Goal: Information Seeking & Learning: Learn about a topic

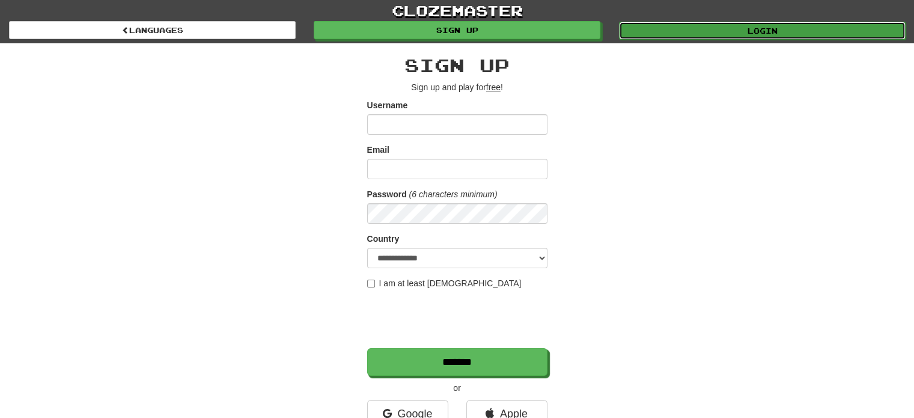
click at [670, 26] on link "Login" at bounding box center [762, 31] width 287 height 18
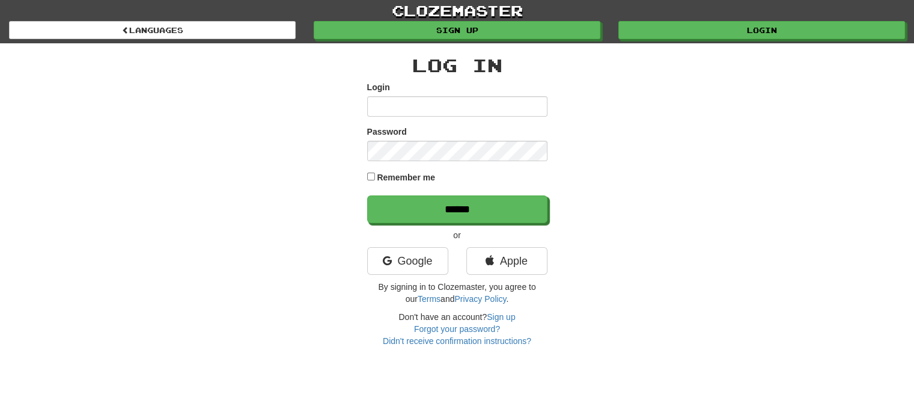
click at [398, 103] on input "Login" at bounding box center [457, 106] width 180 height 20
type input "*******"
click at [382, 174] on label "Remember me" at bounding box center [406, 177] width 58 height 12
click at [392, 193] on form "Login ******* Password Remember me ******" at bounding box center [457, 152] width 180 height 142
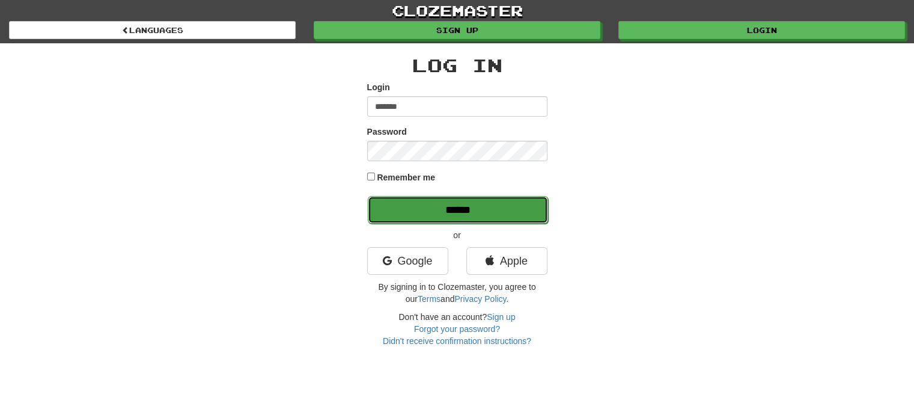
click at [403, 210] on input "******" at bounding box center [458, 210] width 180 height 28
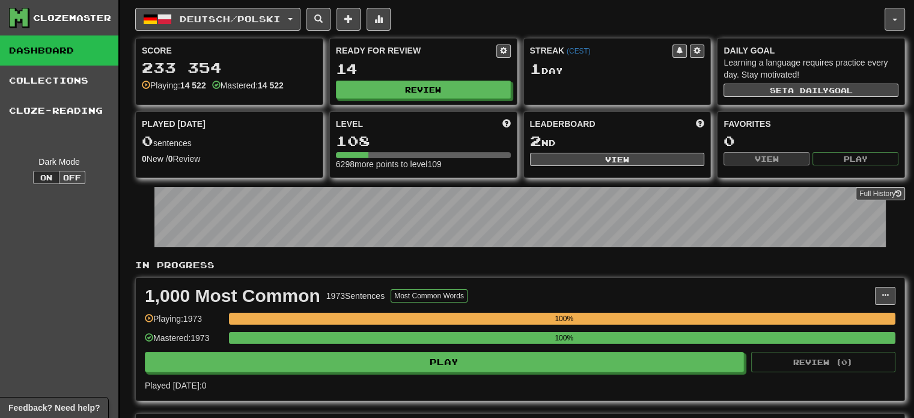
click at [886, 16] on button "button" at bounding box center [895, 19] width 20 height 23
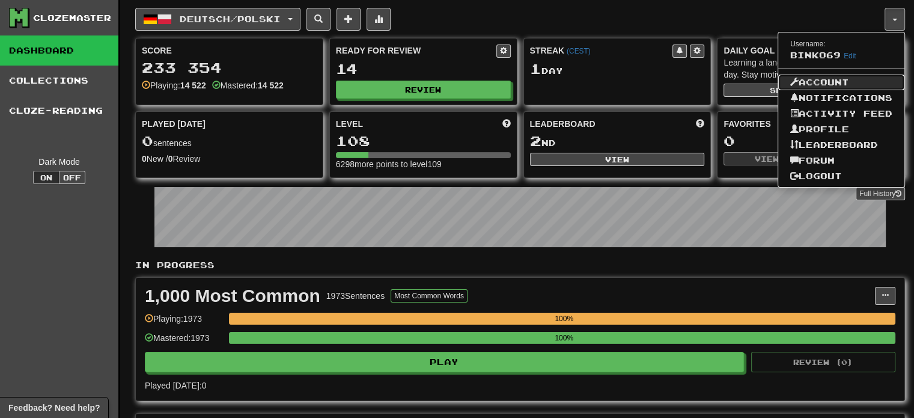
click at [818, 81] on link "Account" at bounding box center [841, 83] width 126 height 16
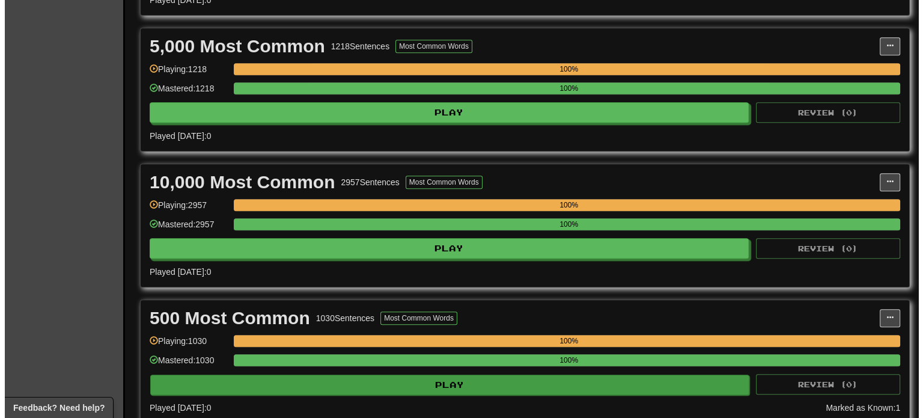
scroll to position [661, 0]
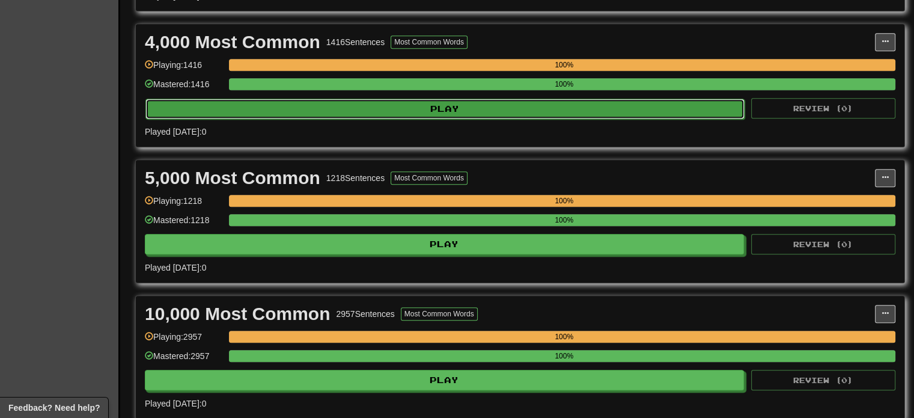
click at [301, 105] on button "Play" at bounding box center [444, 109] width 599 height 20
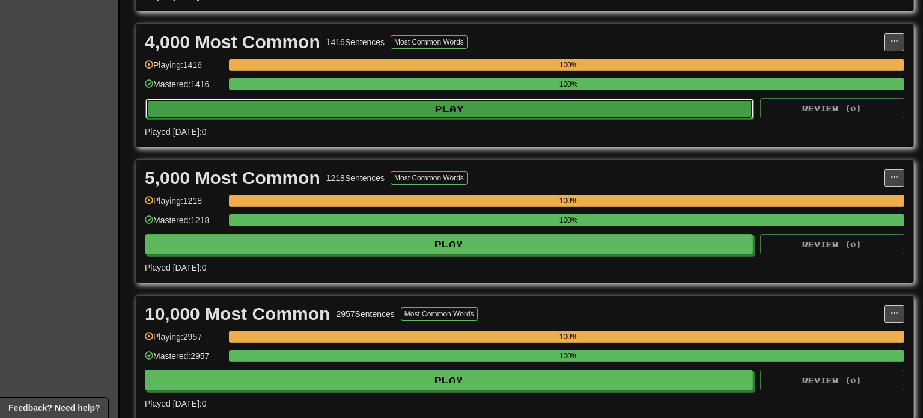
select select "***"
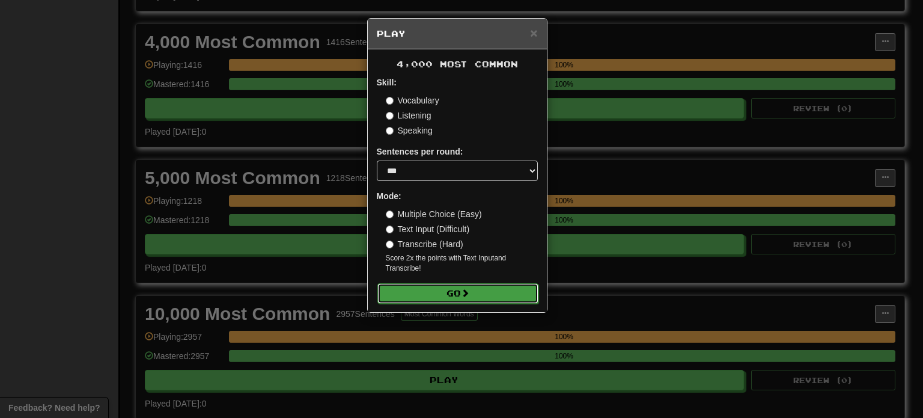
click at [478, 294] on button "Go" at bounding box center [457, 293] width 161 height 20
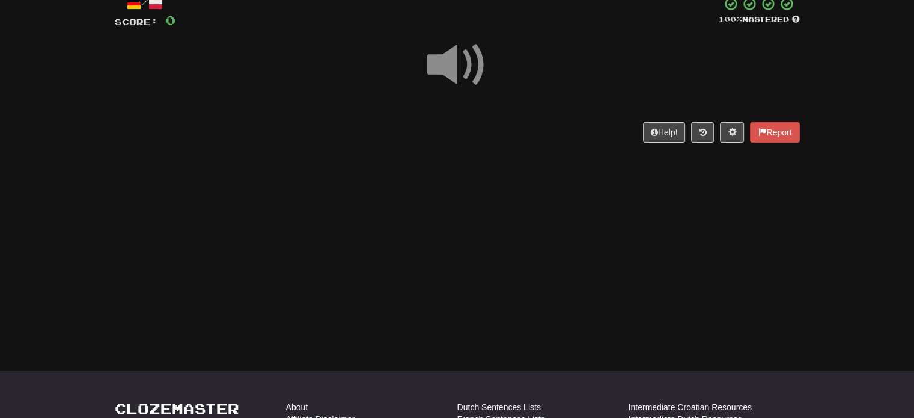
scroll to position [80, 0]
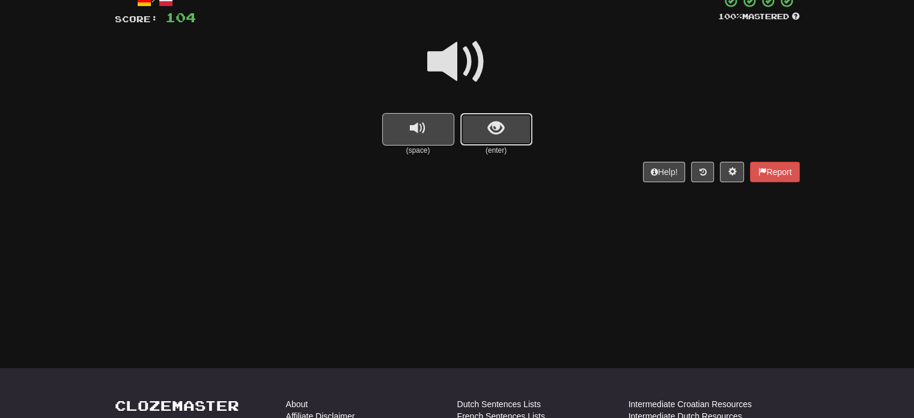
click at [461, 136] on button "show sentence" at bounding box center [496, 129] width 72 height 32
click at [4, 126] on div "Correct : 18 Incorrect : 0 To go : 82 Playing : 4,000 Most Common / Score: 144 …" at bounding box center [457, 75] width 914 height 248
click at [477, 132] on button "show sentence" at bounding box center [496, 129] width 72 height 32
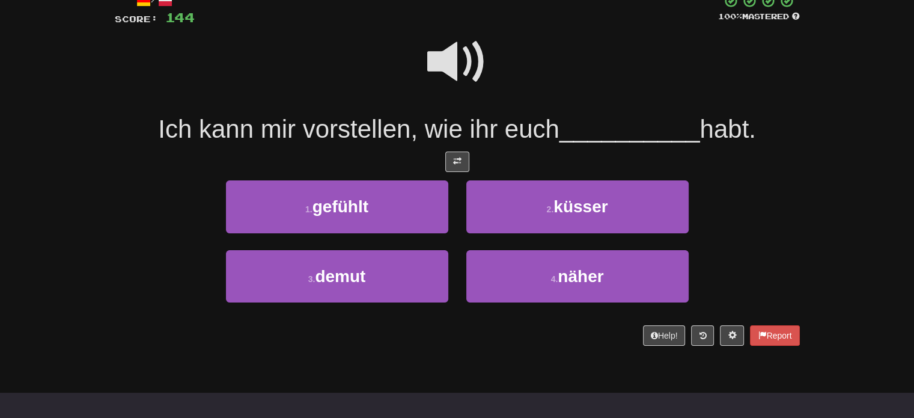
click at [364, 106] on div at bounding box center [457, 70] width 685 height 86
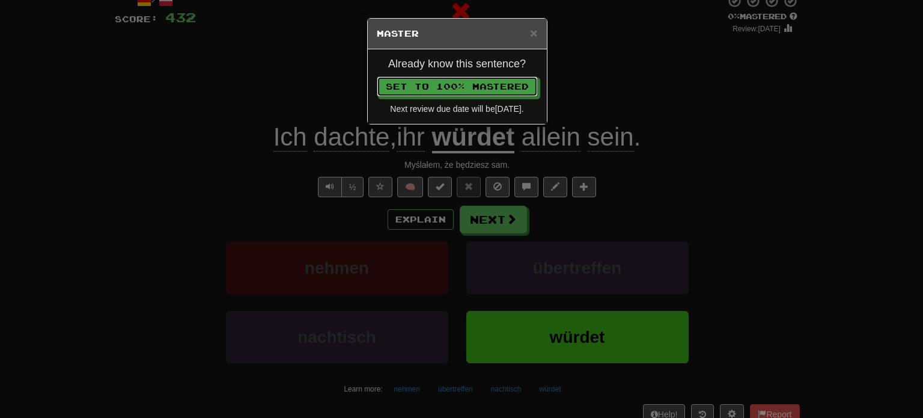
click at [377, 76] on button "Set to 100% Mastered" at bounding box center [457, 86] width 161 height 20
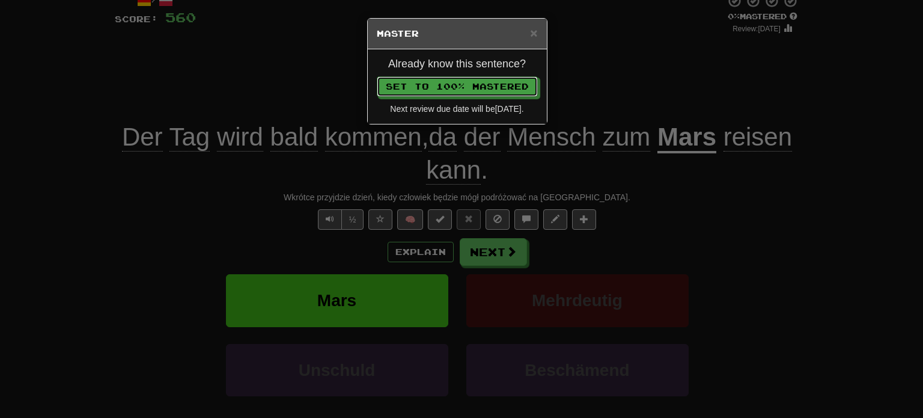
click at [377, 76] on button "Set to 100% Mastered" at bounding box center [457, 86] width 161 height 20
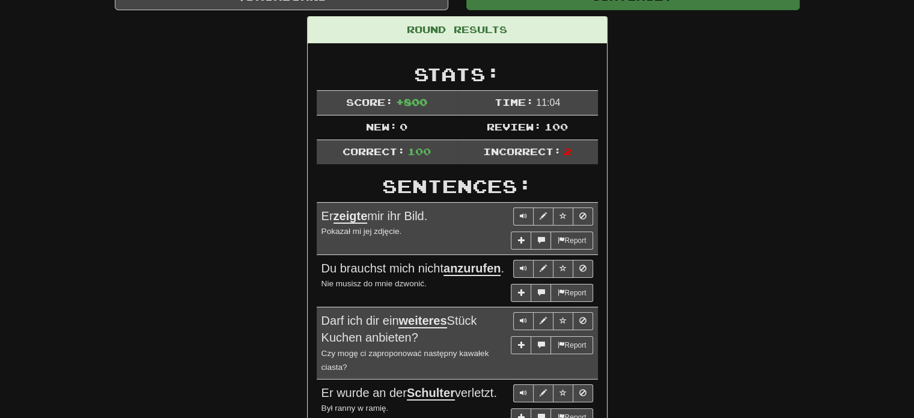
scroll to position [132, 0]
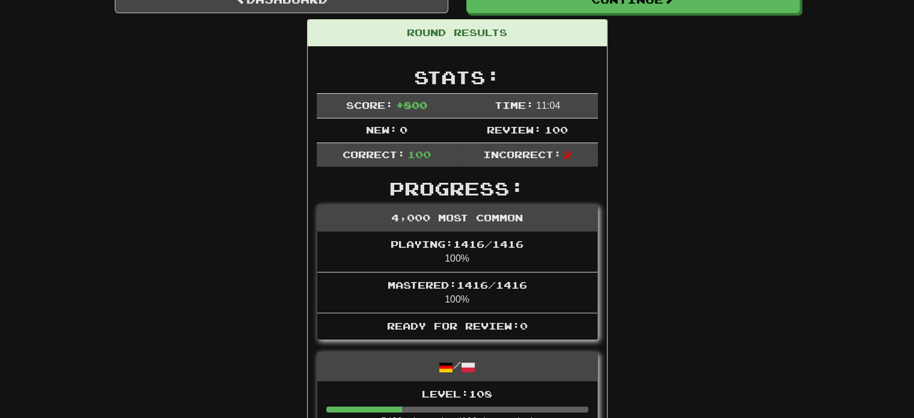
click at [359, 118] on td "New: 0" at bounding box center [387, 130] width 141 height 25
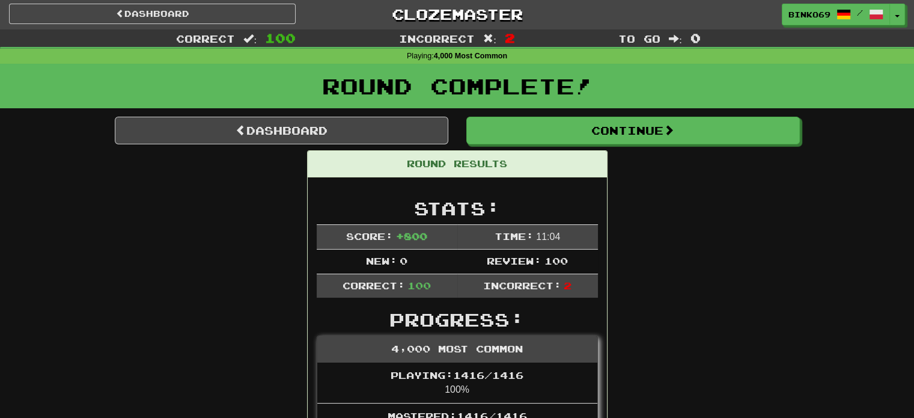
scroll to position [0, 0]
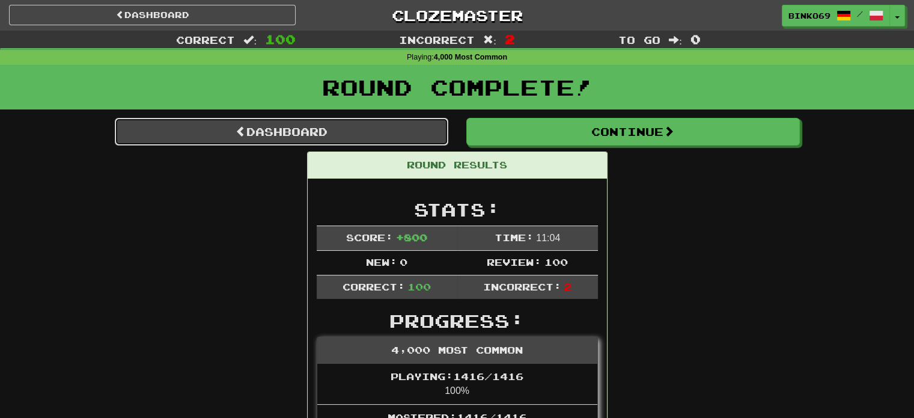
click at [222, 121] on link "Dashboard" at bounding box center [281, 132] width 333 height 28
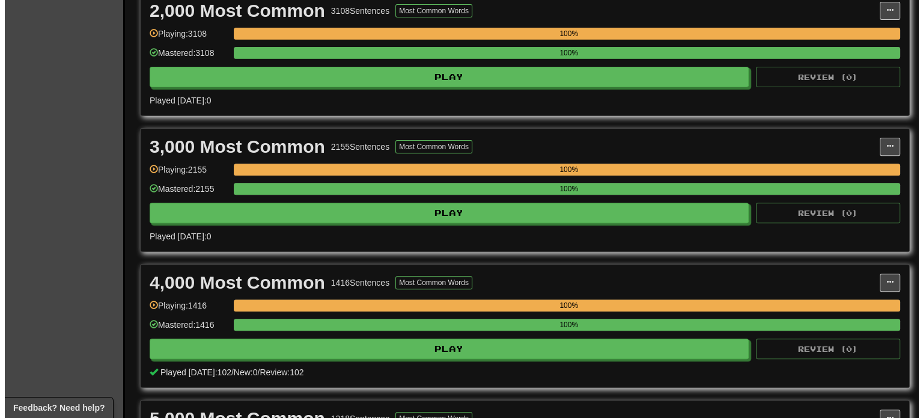
scroll to position [661, 0]
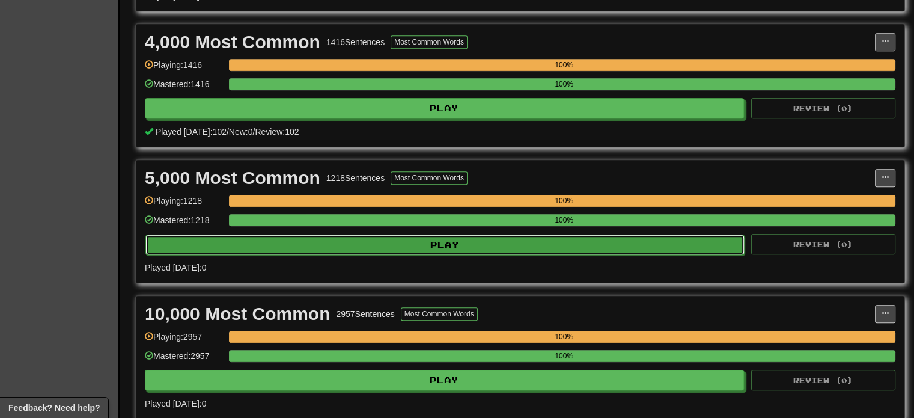
click at [300, 249] on button "Play" at bounding box center [444, 244] width 599 height 20
select select "***"
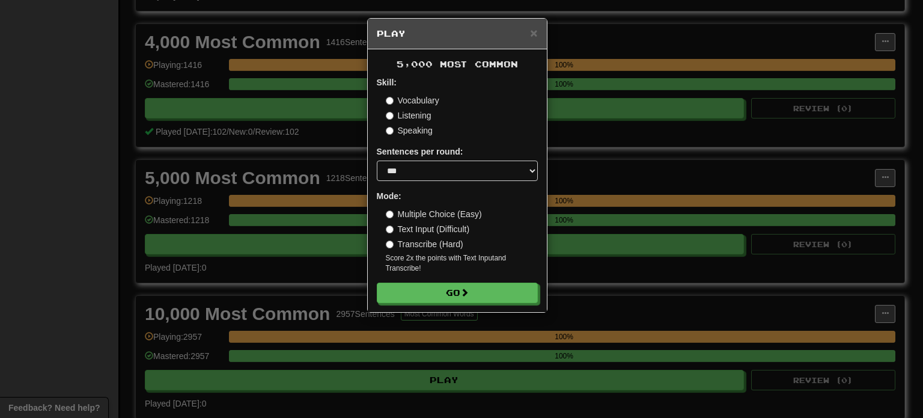
click at [456, 303] on div "5,000 Most Common Skill: Vocabulary Listening Speaking Sentences per round: * *…" at bounding box center [457, 180] width 179 height 263
click at [454, 294] on button "Go" at bounding box center [457, 293] width 161 height 20
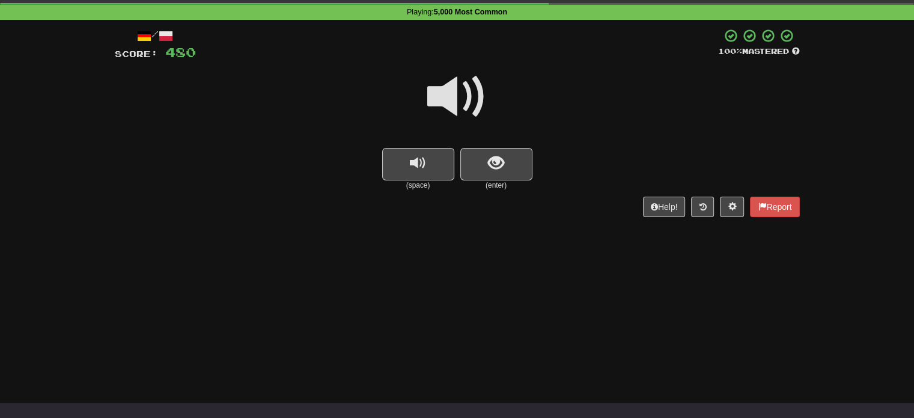
scroll to position [65, 0]
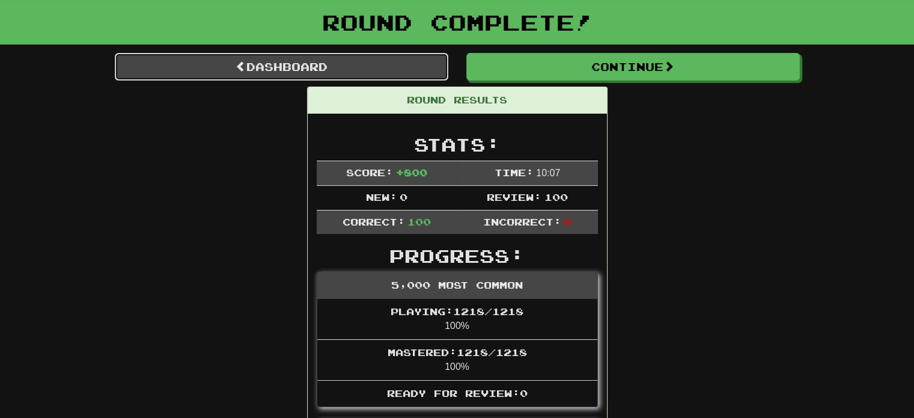
click at [191, 69] on link "Dashboard" at bounding box center [281, 67] width 333 height 28
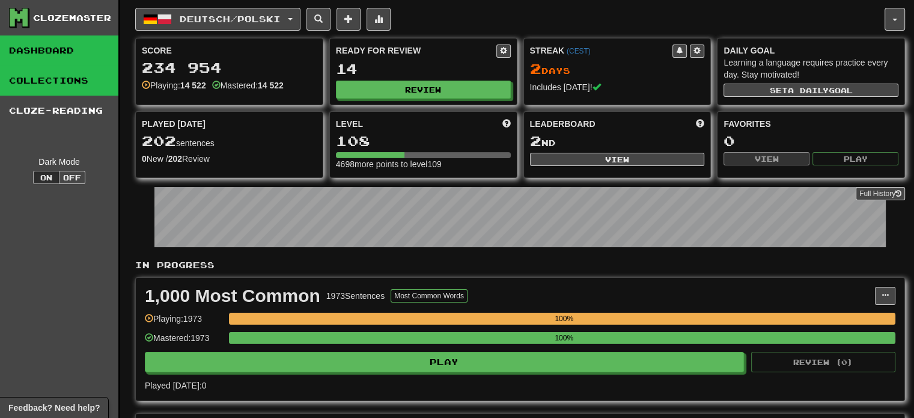
click at [53, 79] on link "Collections" at bounding box center [59, 80] width 118 height 30
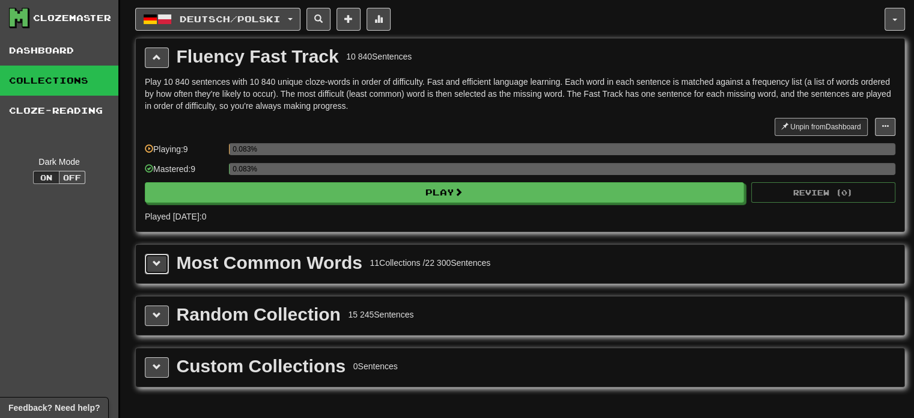
click at [157, 267] on button at bounding box center [157, 264] width 24 height 20
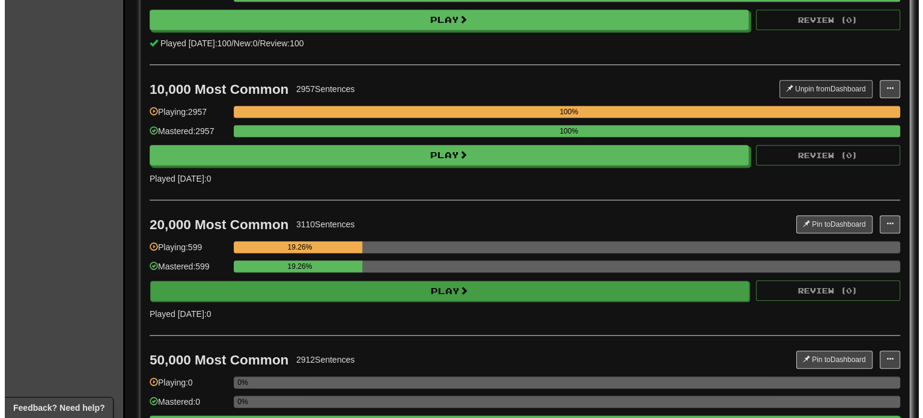
scroll to position [1202, 0]
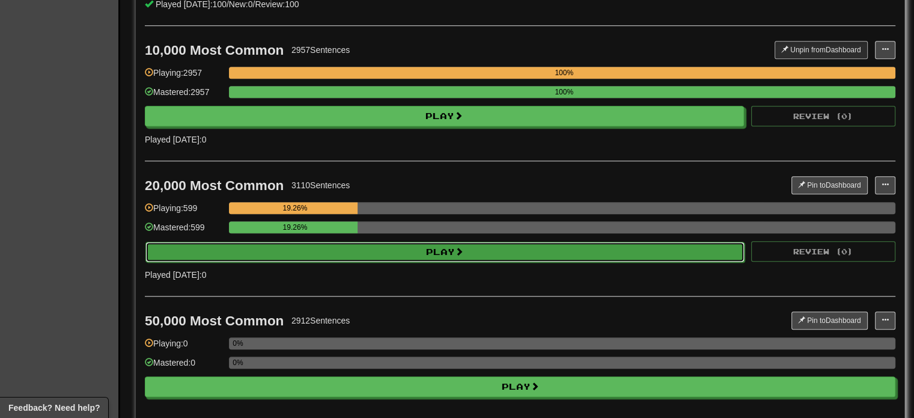
click at [260, 246] on button "Play" at bounding box center [444, 252] width 599 height 20
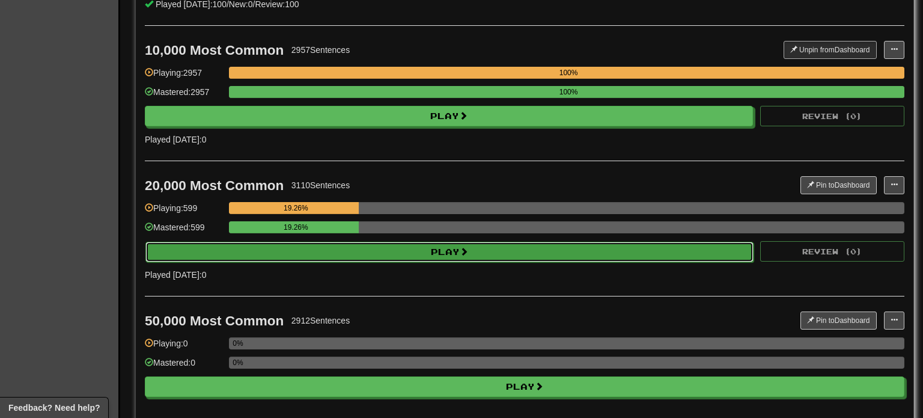
select select "***"
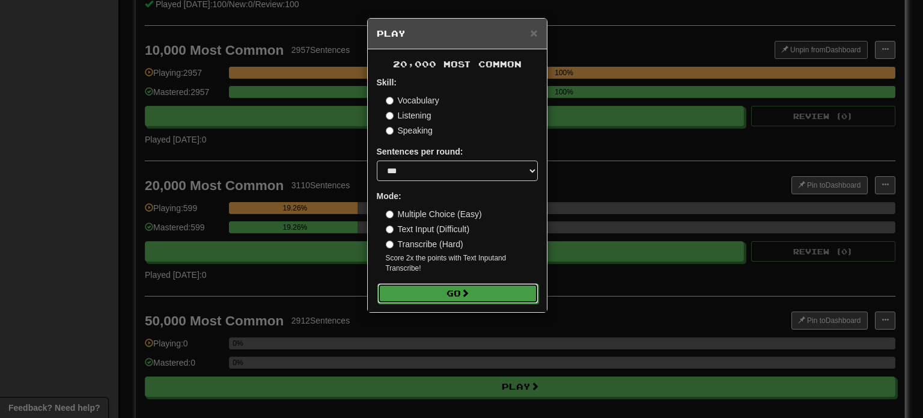
click at [454, 291] on button "Go" at bounding box center [457, 293] width 161 height 20
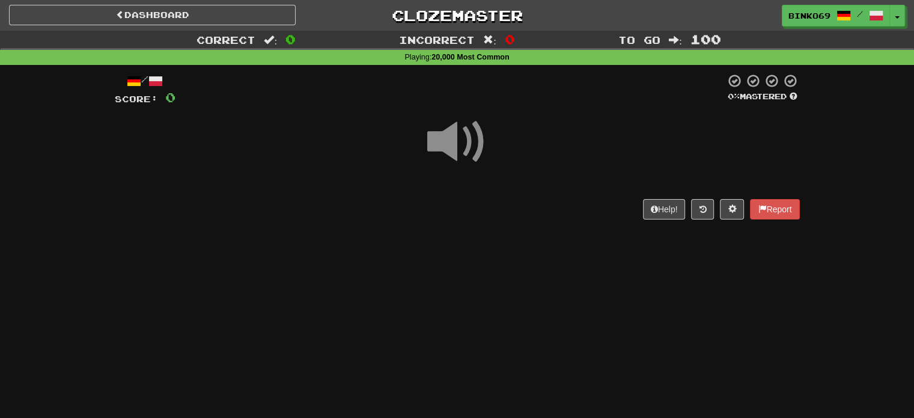
scroll to position [60, 0]
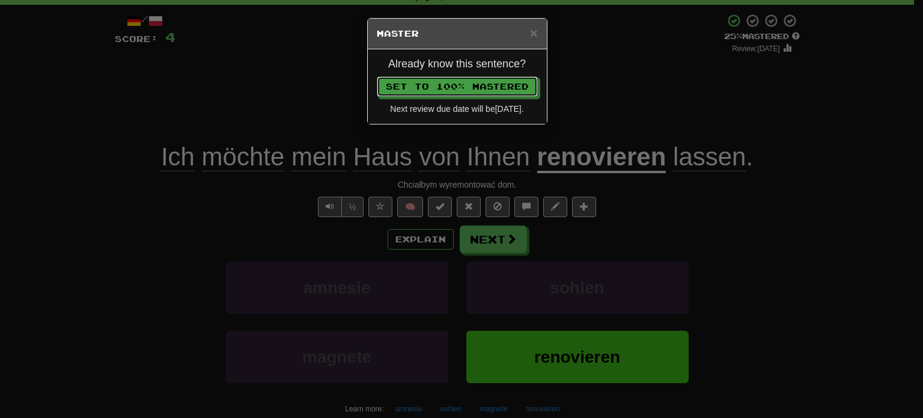
click at [377, 76] on button "Set to 100% Mastered" at bounding box center [457, 86] width 161 height 20
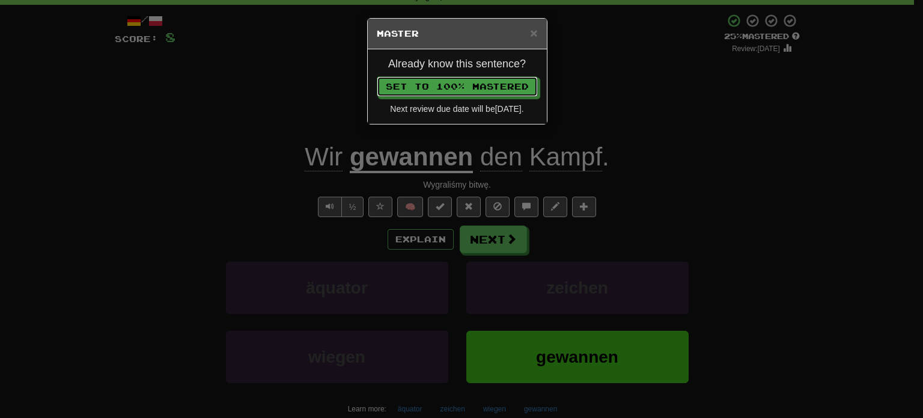
click at [377, 76] on button "Set to 100% Mastered" at bounding box center [457, 86] width 161 height 20
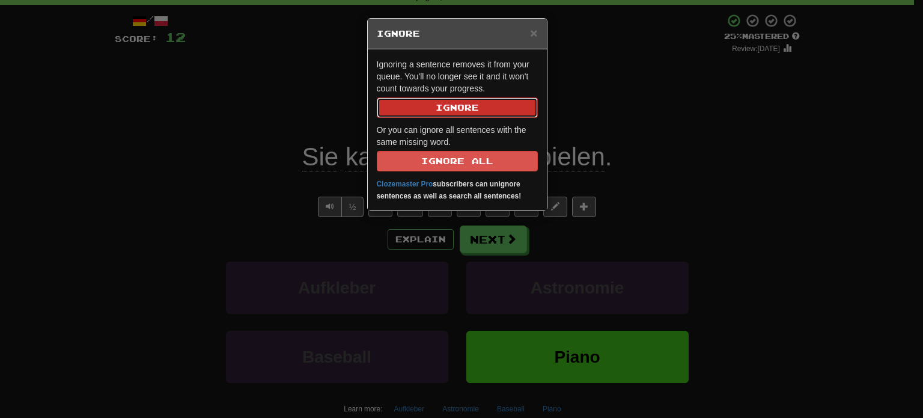
click at [498, 112] on button "Ignore" at bounding box center [457, 107] width 161 height 20
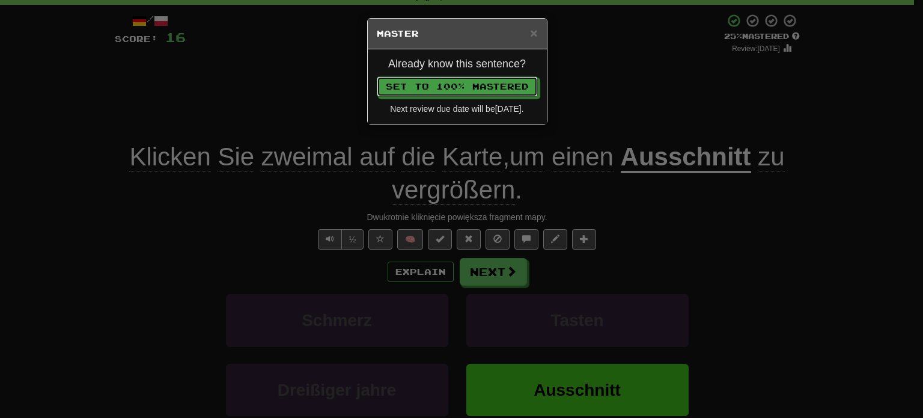
click at [377, 76] on button "Set to 100% Mastered" at bounding box center [457, 86] width 161 height 20
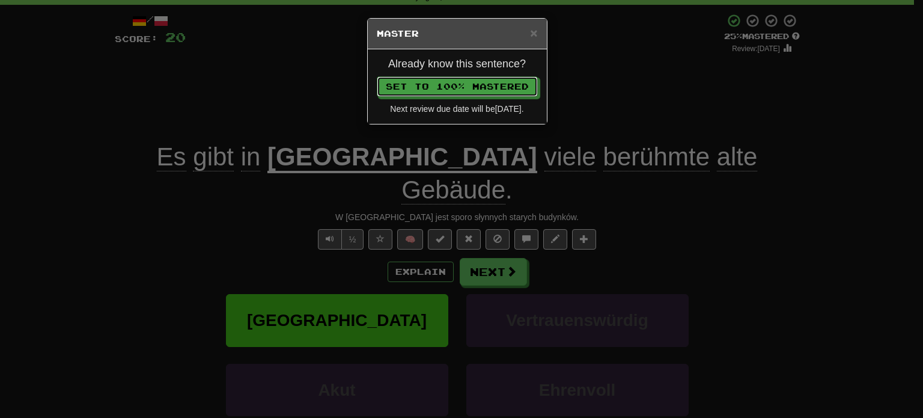
click at [377, 76] on button "Set to 100% Mastered" at bounding box center [457, 86] width 161 height 20
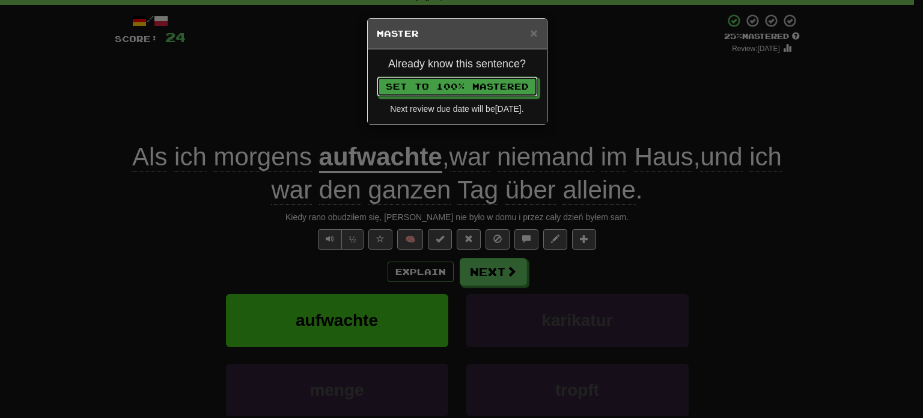
click at [377, 76] on button "Set to 100% Mastered" at bounding box center [457, 86] width 161 height 20
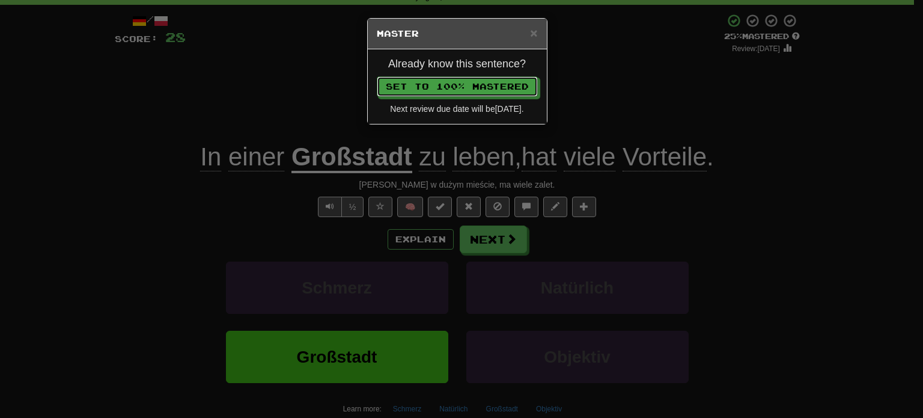
click at [377, 76] on button "Set to 100% Mastered" at bounding box center [457, 86] width 161 height 20
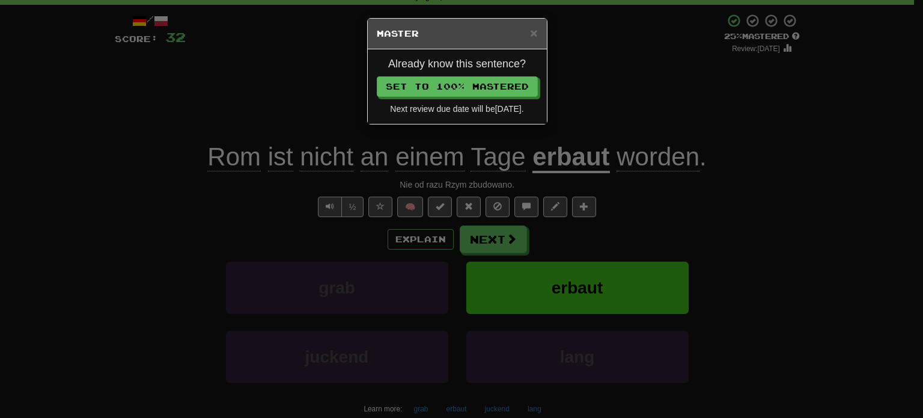
click at [516, 195] on div "× Master Already know this sentence? Set to 100% Mastered Next review due date …" at bounding box center [461, 209] width 923 height 418
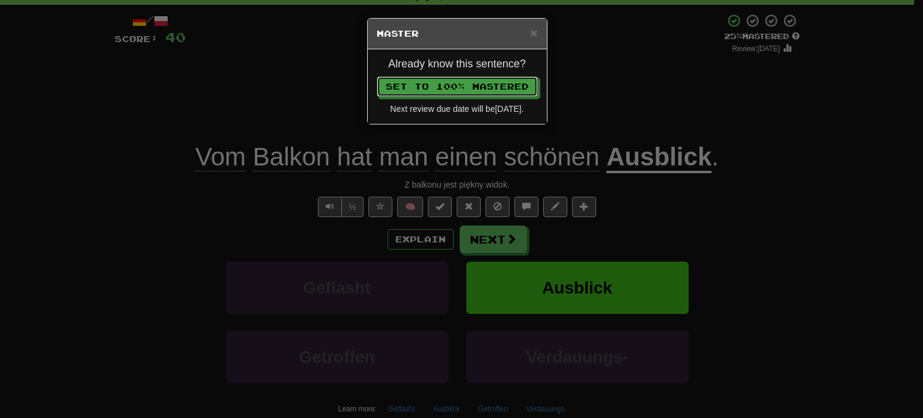
click at [377, 76] on button "Set to 100% Mastered" at bounding box center [457, 86] width 161 height 20
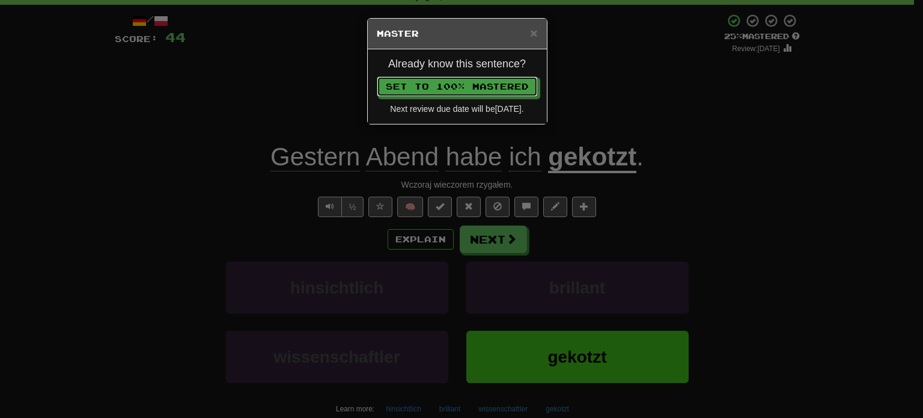
click at [377, 76] on button "Set to 100% Mastered" at bounding box center [457, 86] width 161 height 20
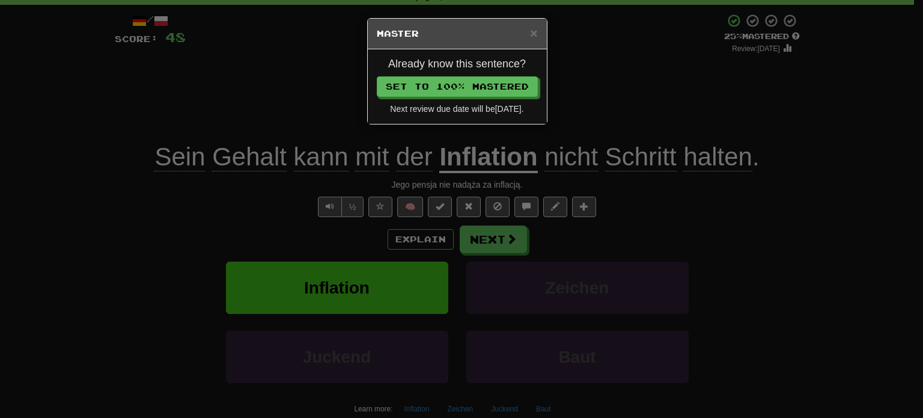
click at [516, 195] on div "× Master Already know this sentence? Set to 100% Mastered Next review due date …" at bounding box center [461, 209] width 923 height 418
click at [377, 76] on button "Set to 100% Mastered" at bounding box center [457, 86] width 161 height 20
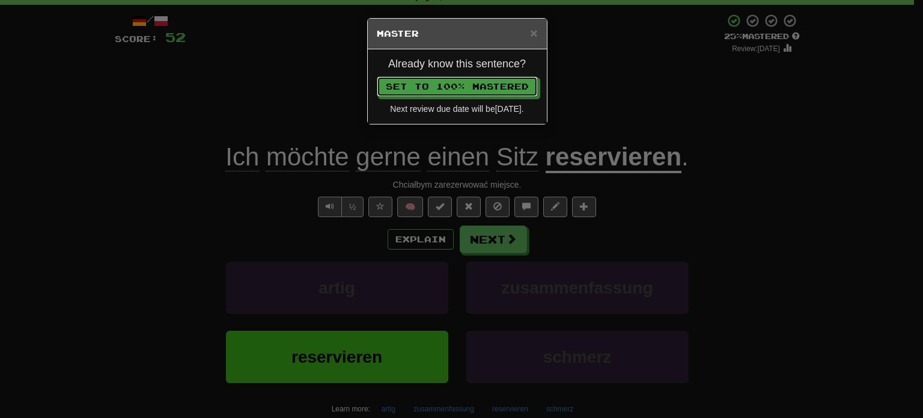
click at [377, 76] on button "Set to 100% Mastered" at bounding box center [457, 86] width 161 height 20
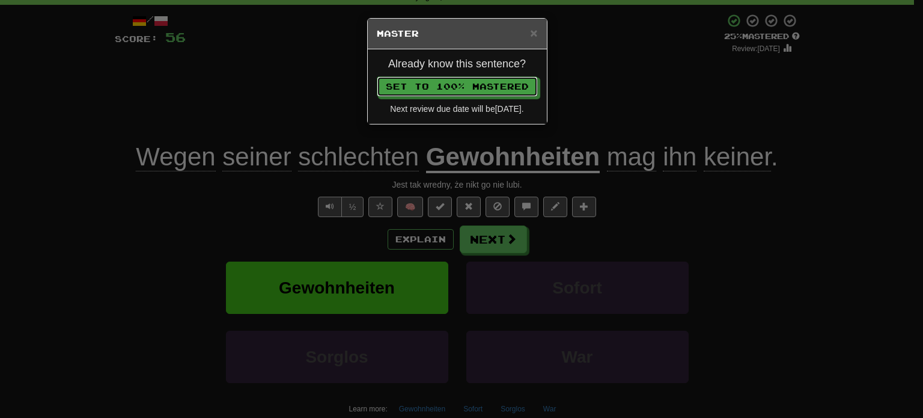
click at [377, 76] on button "Set to 100% Mastered" at bounding box center [457, 86] width 161 height 20
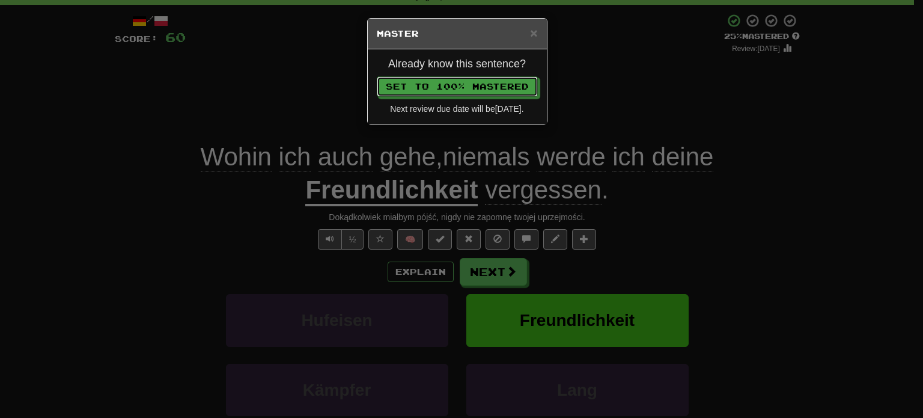
click at [377, 76] on button "Set to 100% Mastered" at bounding box center [457, 86] width 161 height 20
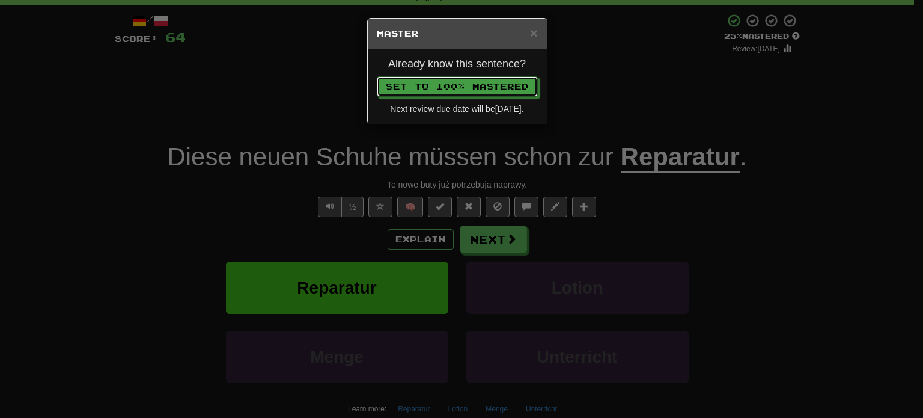
click at [377, 76] on button "Set to 100% Mastered" at bounding box center [457, 86] width 161 height 20
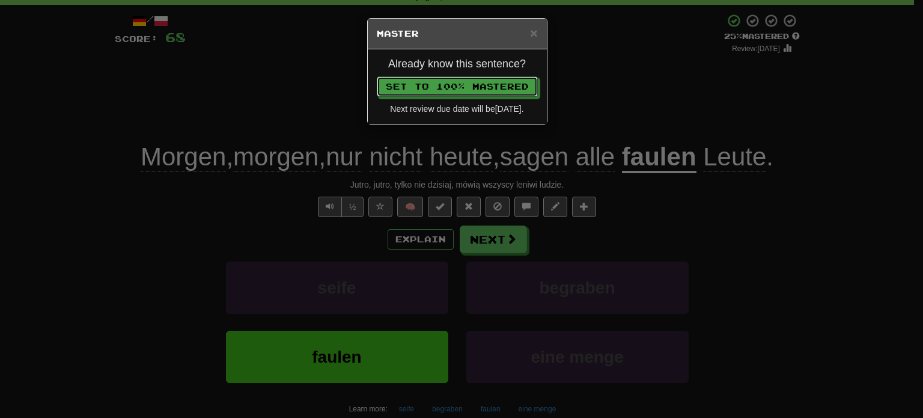
click at [377, 76] on button "Set to 100% Mastered" at bounding box center [457, 86] width 161 height 20
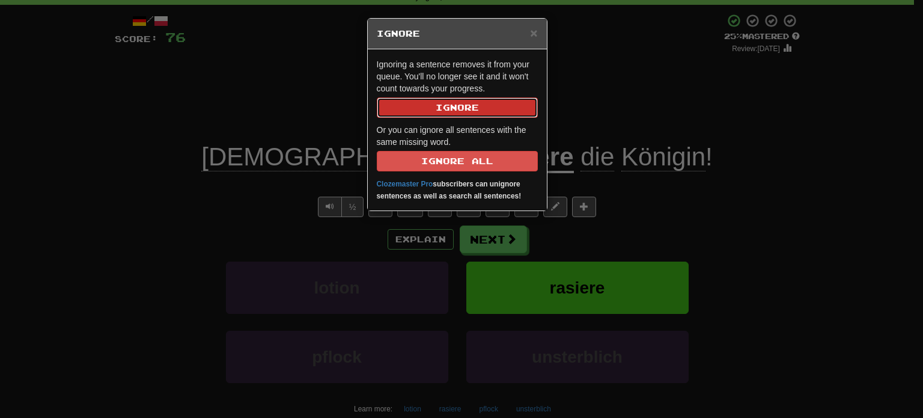
click at [489, 103] on button "Ignore" at bounding box center [457, 107] width 161 height 20
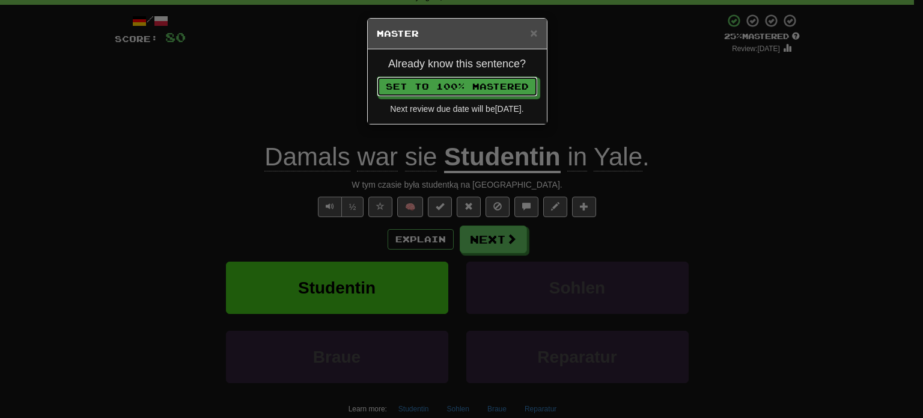
click at [377, 76] on button "Set to 100% Mastered" at bounding box center [457, 86] width 161 height 20
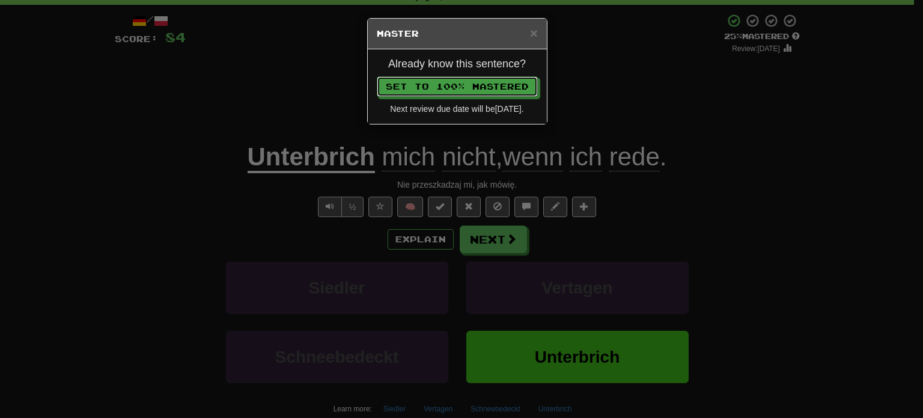
click at [377, 76] on button "Set to 100% Mastered" at bounding box center [457, 86] width 161 height 20
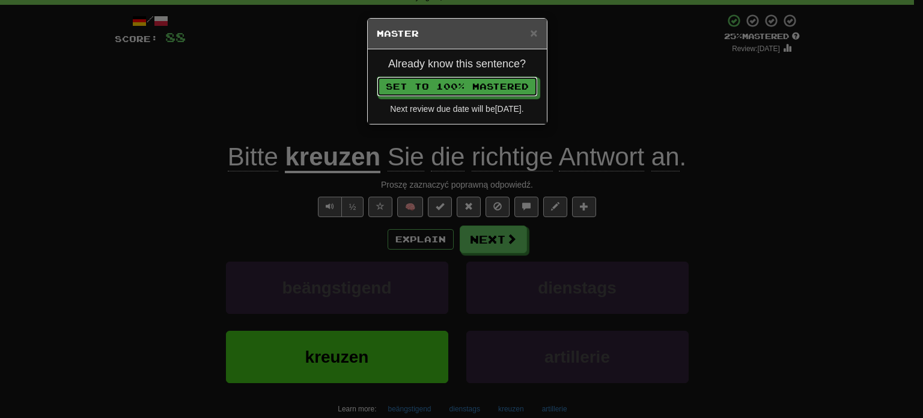
click at [377, 76] on button "Set to 100% Mastered" at bounding box center [457, 86] width 161 height 20
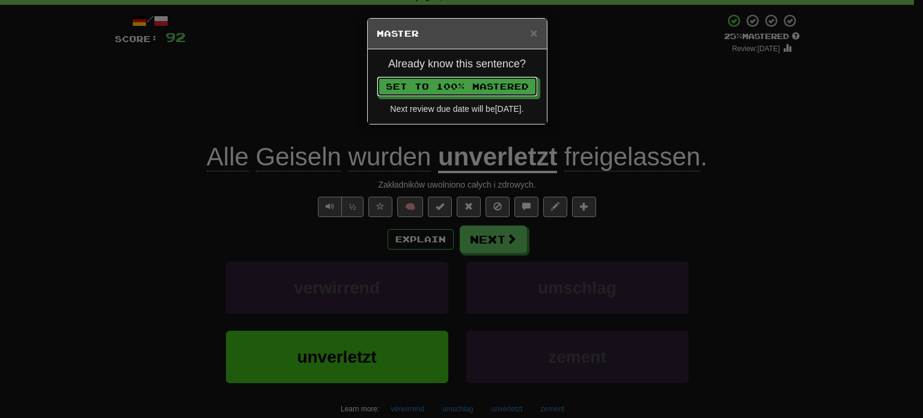
click at [377, 76] on button "Set to 100% Mastered" at bounding box center [457, 86] width 161 height 20
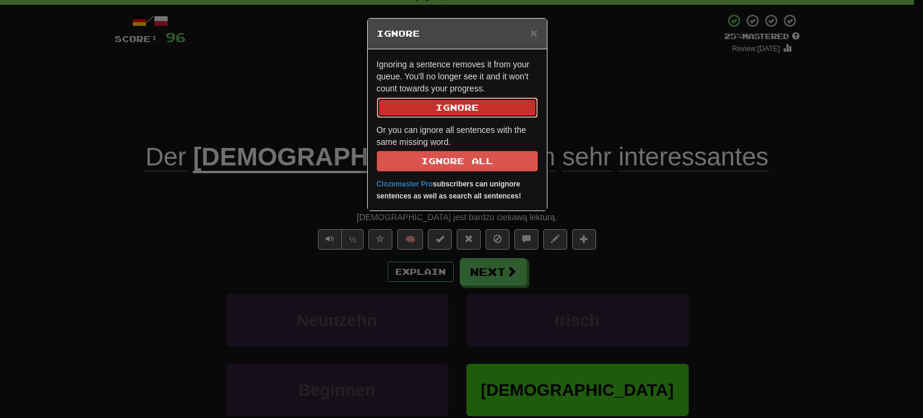
click at [489, 103] on button "Ignore" at bounding box center [457, 107] width 161 height 20
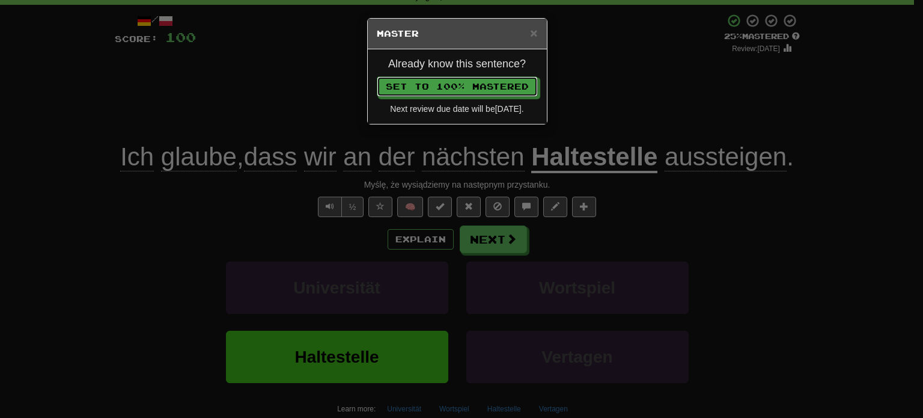
click at [377, 76] on button "Set to 100% Mastered" at bounding box center [457, 86] width 161 height 20
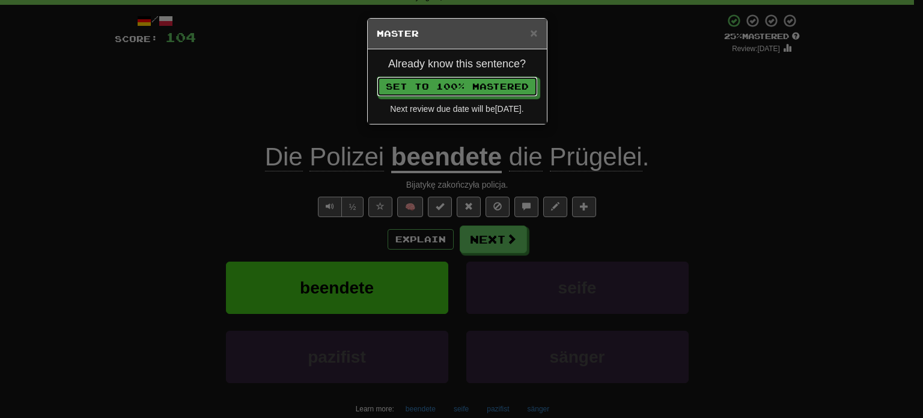
click at [377, 76] on button "Set to 100% Mastered" at bounding box center [457, 86] width 161 height 20
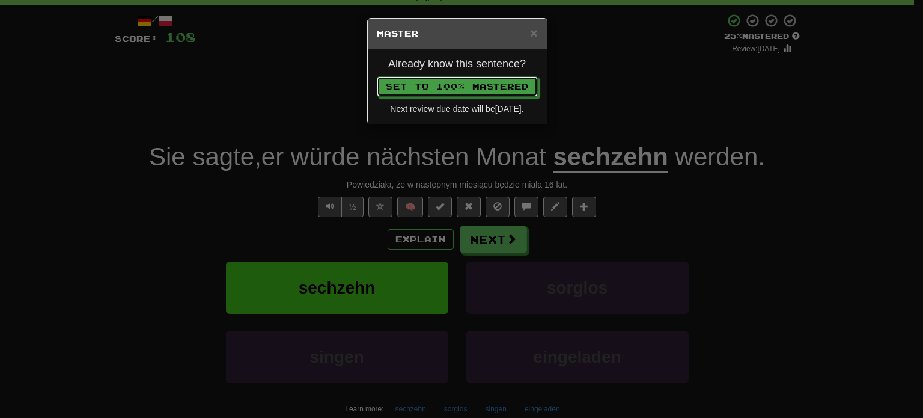
click at [377, 76] on button "Set to 100% Mastered" at bounding box center [457, 86] width 161 height 20
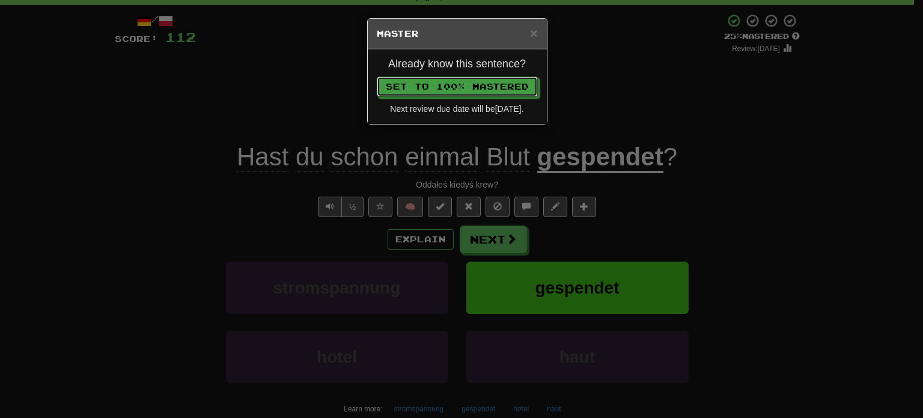
click at [377, 76] on button "Set to 100% Mastered" at bounding box center [457, 86] width 161 height 20
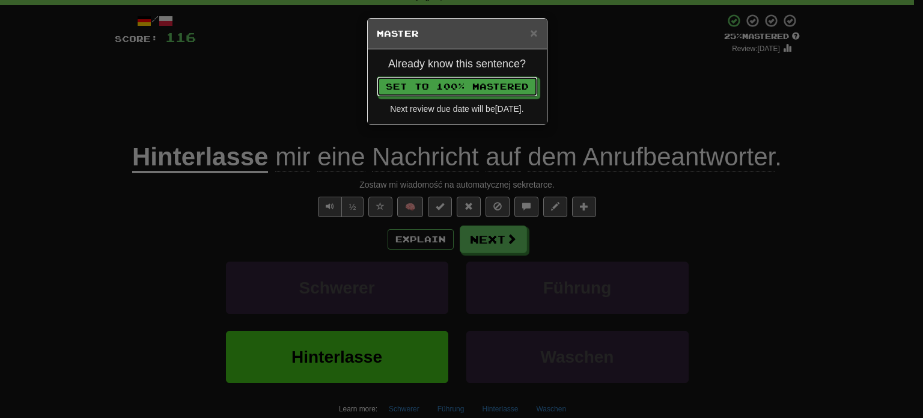
click at [377, 76] on button "Set to 100% Mastered" at bounding box center [457, 86] width 161 height 20
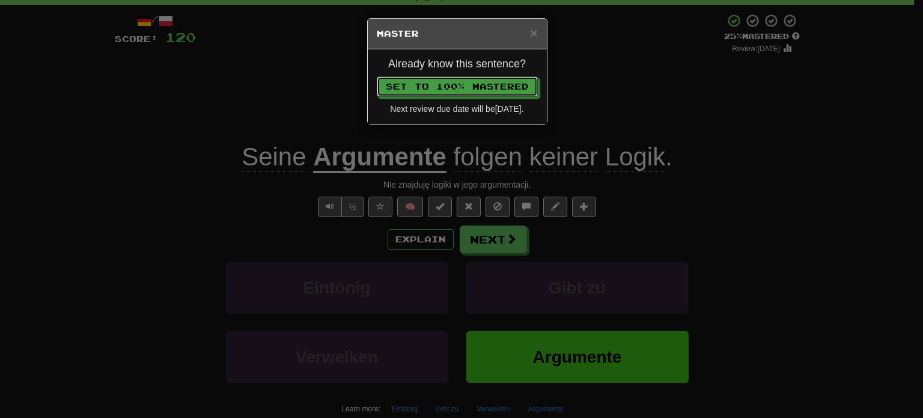
click at [377, 76] on button "Set to 100% Mastered" at bounding box center [457, 86] width 161 height 20
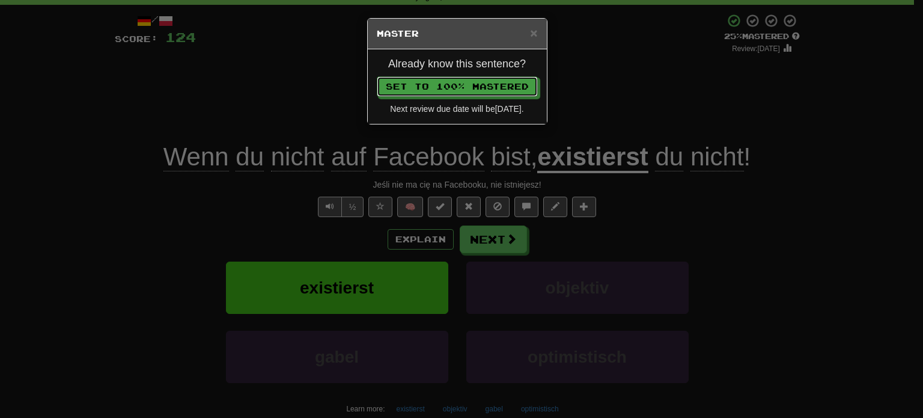
click at [377, 76] on button "Set to 100% Mastered" at bounding box center [457, 86] width 161 height 20
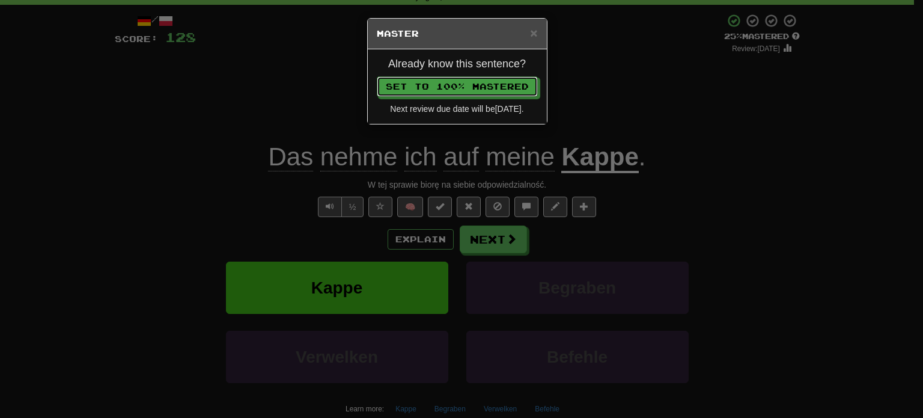
click at [377, 76] on button "Set to 100% Mastered" at bounding box center [457, 86] width 161 height 20
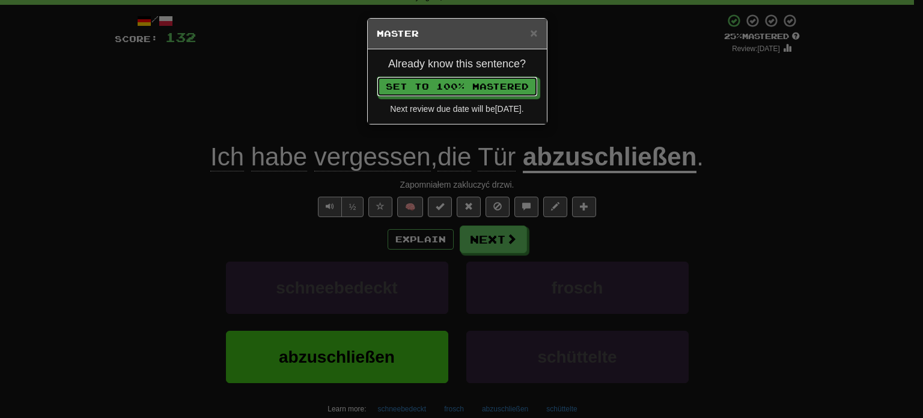
click at [377, 76] on button "Set to 100% Mastered" at bounding box center [457, 86] width 161 height 20
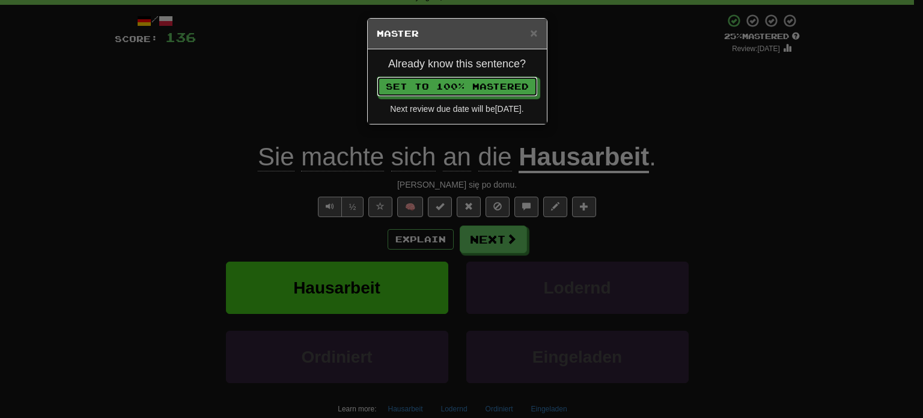
click at [377, 76] on button "Set to 100% Mastered" at bounding box center [457, 86] width 161 height 20
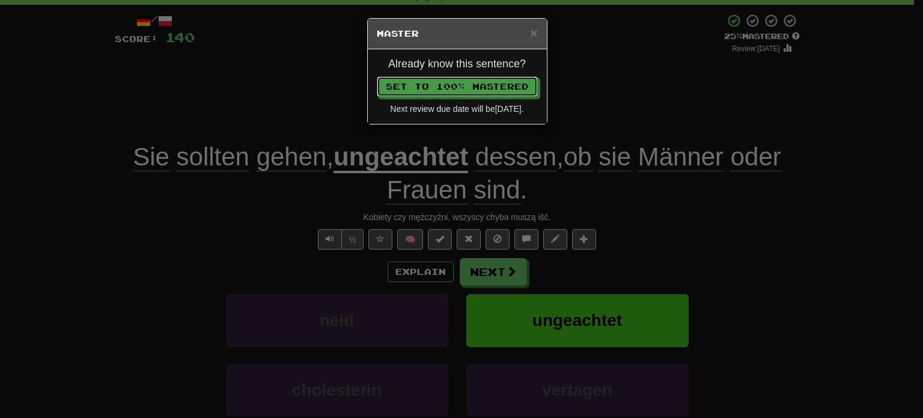
click at [377, 76] on button "Set to 100% Mastered" at bounding box center [457, 86] width 161 height 20
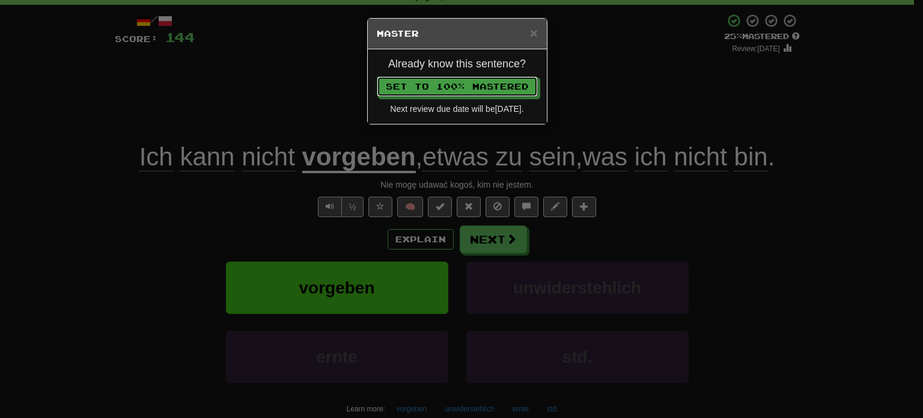
click at [377, 76] on button "Set to 100% Mastered" at bounding box center [457, 86] width 161 height 20
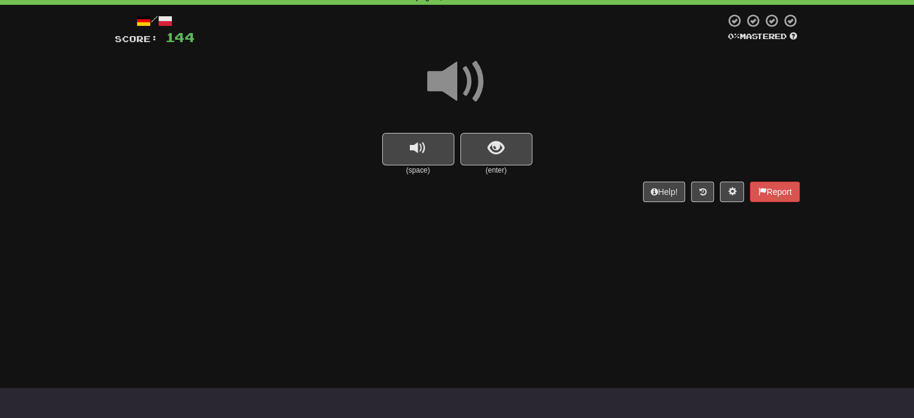
click at [495, 130] on div at bounding box center [457, 90] width 685 height 86
click at [496, 142] on span "show sentence" at bounding box center [496, 148] width 16 height 16
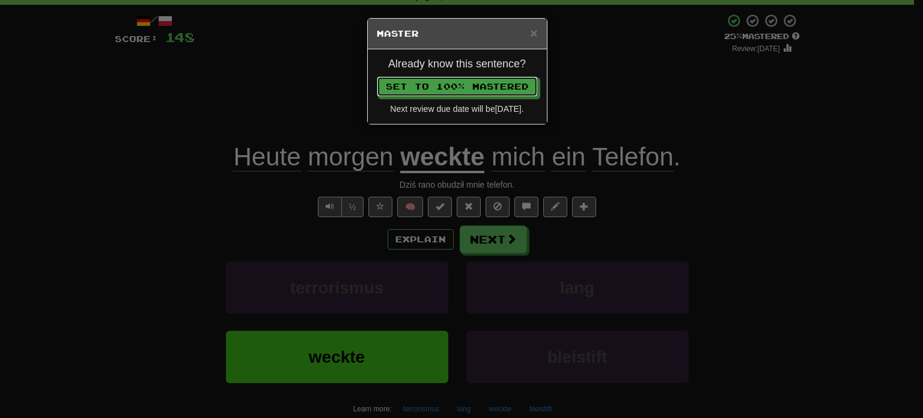
click at [377, 76] on button "Set to 100% Mastered" at bounding box center [457, 86] width 161 height 20
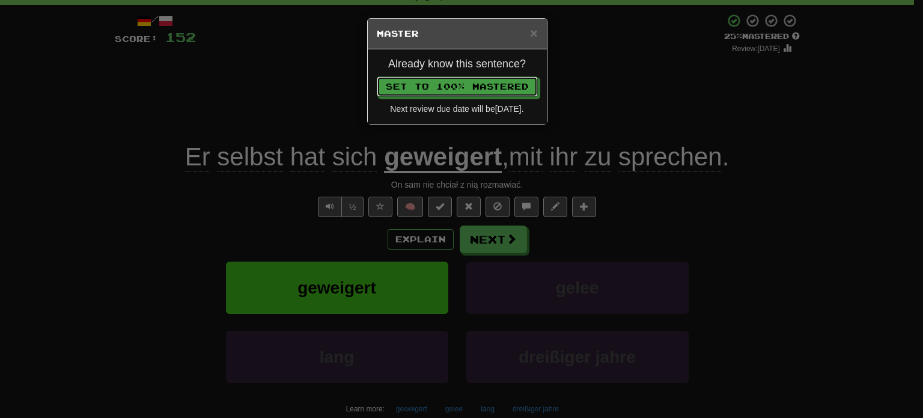
click at [377, 76] on button "Set to 100% Mastered" at bounding box center [457, 86] width 161 height 20
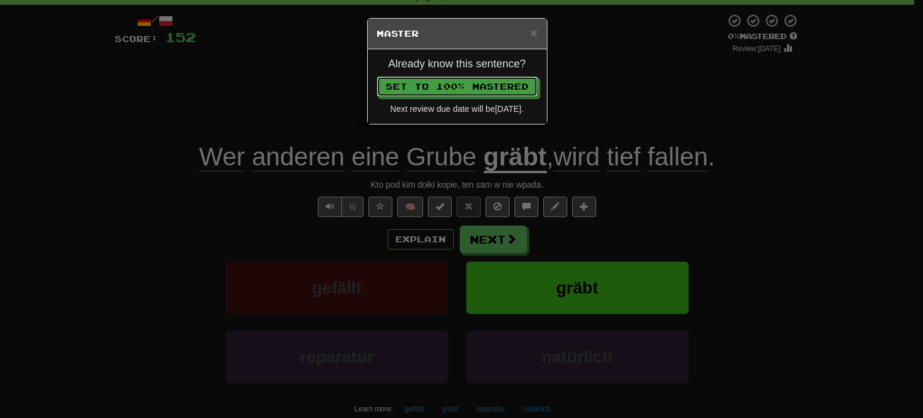
click at [377, 76] on button "Set to 100% Mastered" at bounding box center [457, 86] width 161 height 20
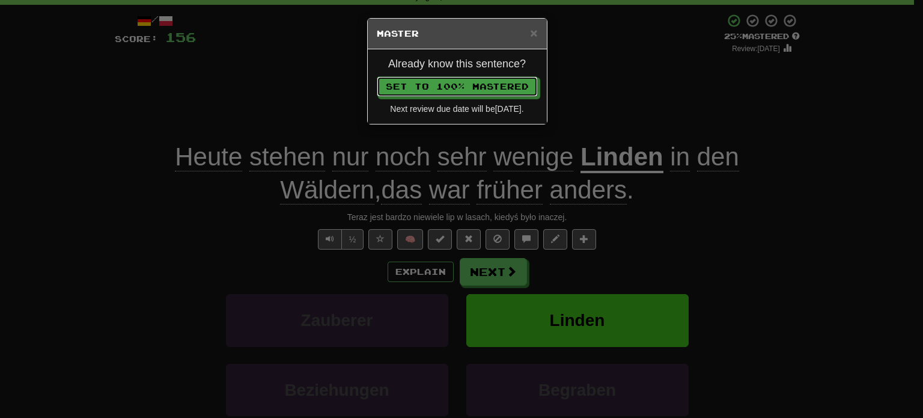
click at [377, 76] on button "Set to 100% Mastered" at bounding box center [457, 86] width 161 height 20
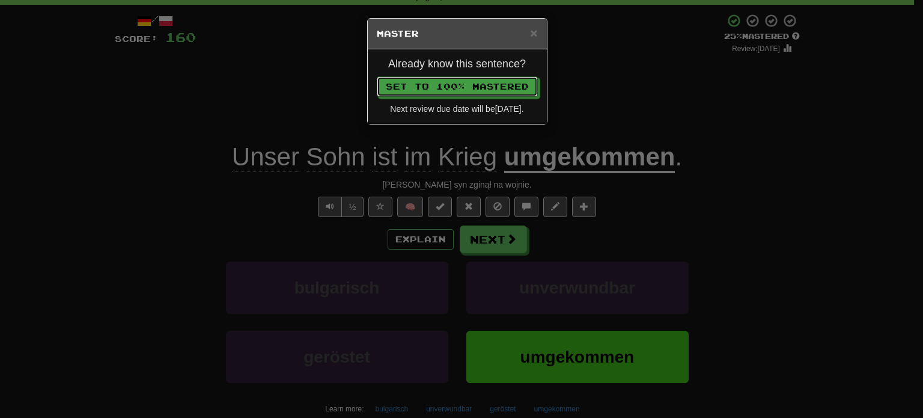
click at [377, 76] on button "Set to 100% Mastered" at bounding box center [457, 86] width 161 height 20
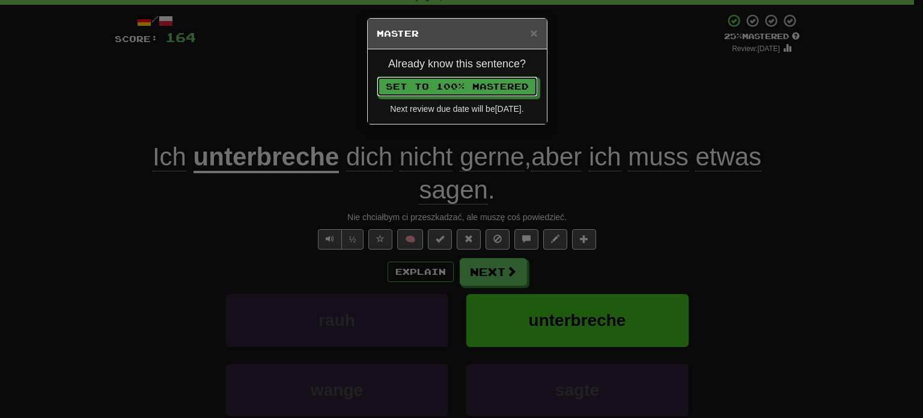
click at [377, 76] on button "Set to 100% Mastered" at bounding box center [457, 86] width 161 height 20
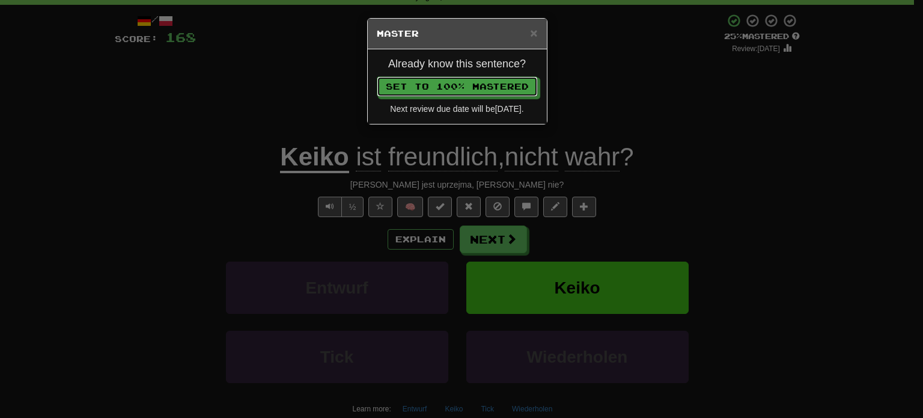
click at [377, 76] on button "Set to 100% Mastered" at bounding box center [457, 86] width 161 height 20
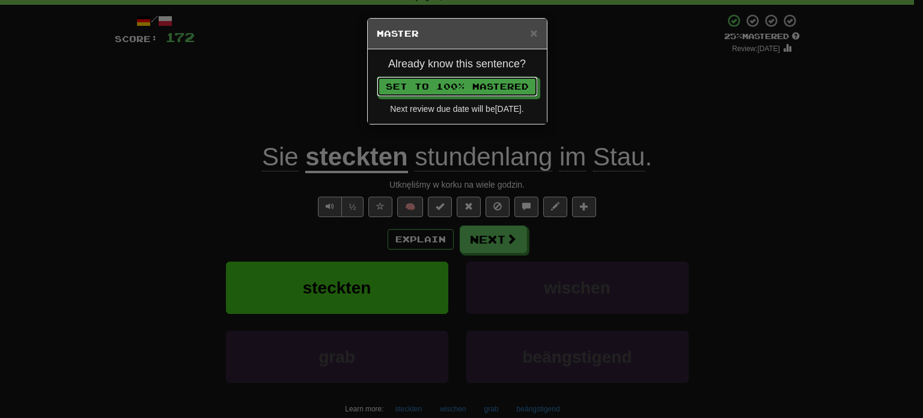
click at [377, 76] on button "Set to 100% Mastered" at bounding box center [457, 86] width 161 height 20
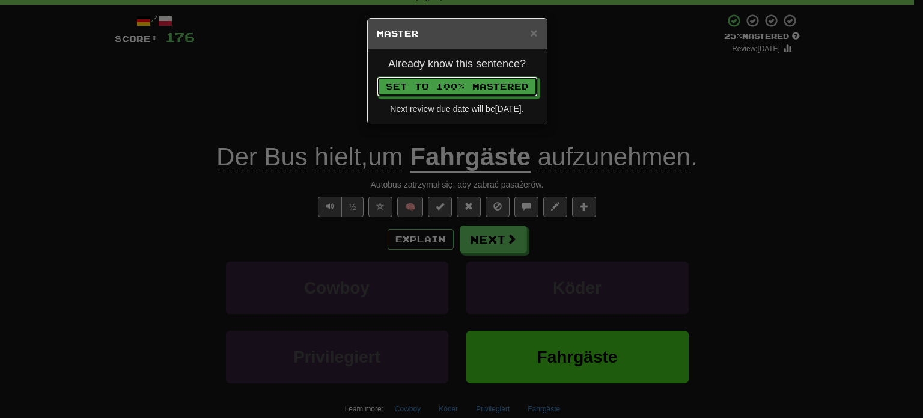
click at [377, 76] on button "Set to 100% Mastered" at bounding box center [457, 86] width 161 height 20
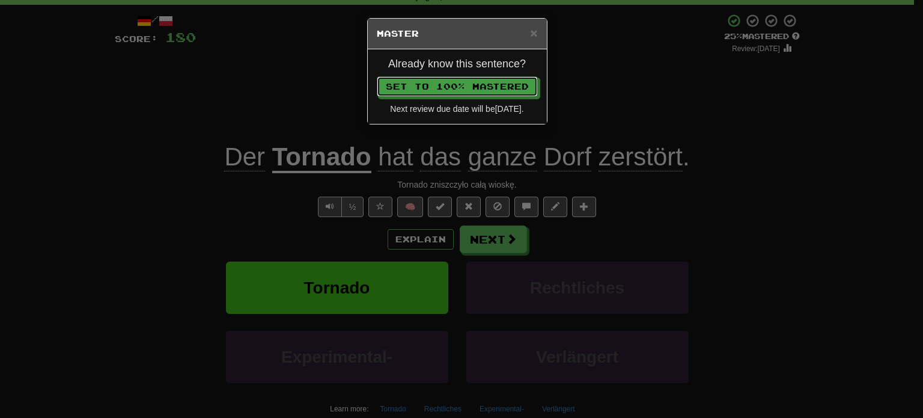
click at [377, 76] on button "Set to 100% Mastered" at bounding box center [457, 86] width 161 height 20
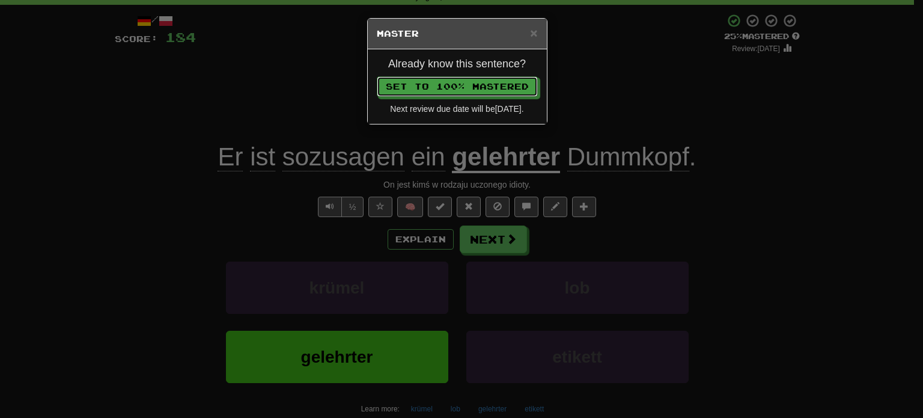
click at [377, 76] on button "Set to 100% Mastered" at bounding box center [457, 86] width 161 height 20
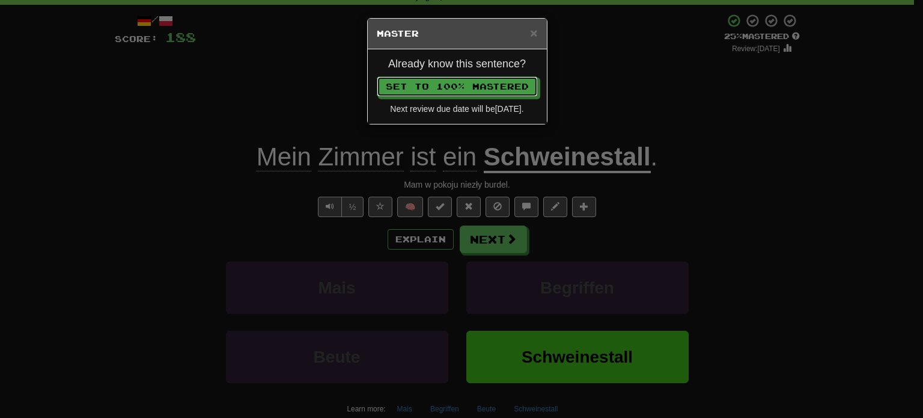
click at [377, 76] on button "Set to 100% Mastered" at bounding box center [457, 86] width 161 height 20
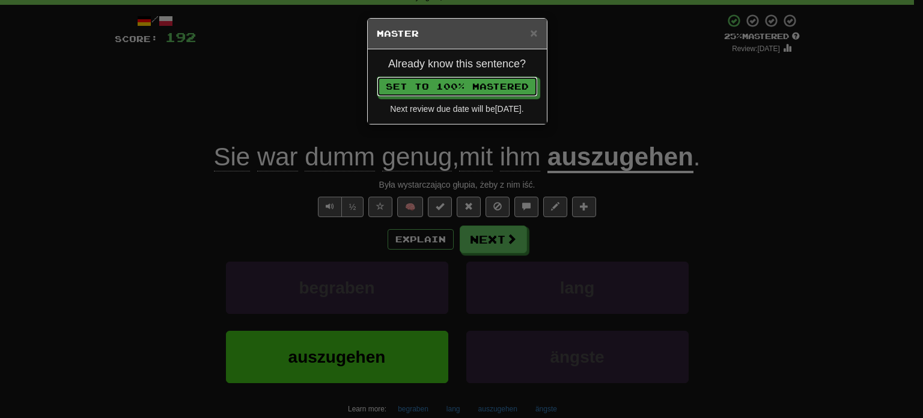
click at [377, 76] on button "Set to 100% Mastered" at bounding box center [457, 86] width 161 height 20
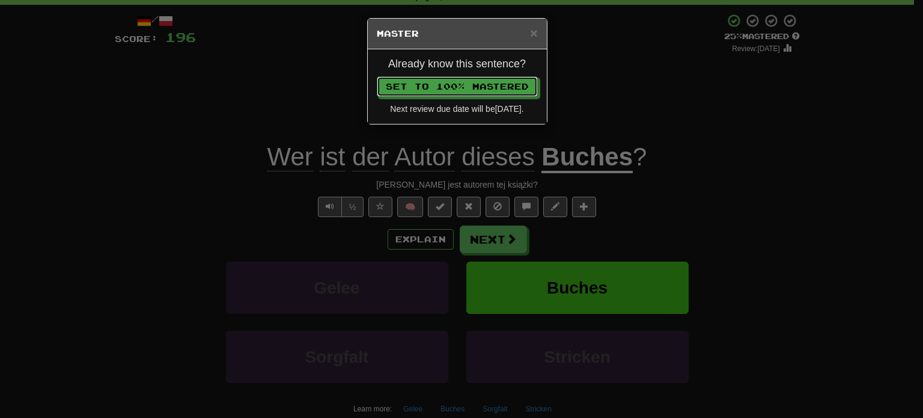
click at [377, 76] on button "Set to 100% Mastered" at bounding box center [457, 86] width 161 height 20
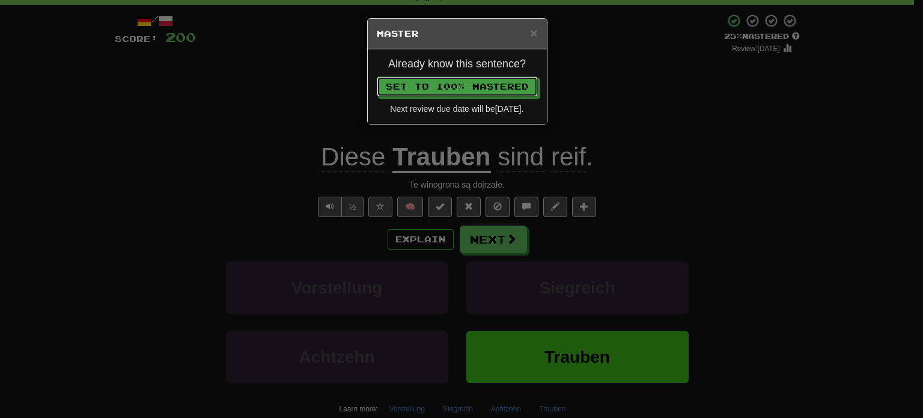
click at [377, 76] on button "Set to 100% Mastered" at bounding box center [457, 86] width 161 height 20
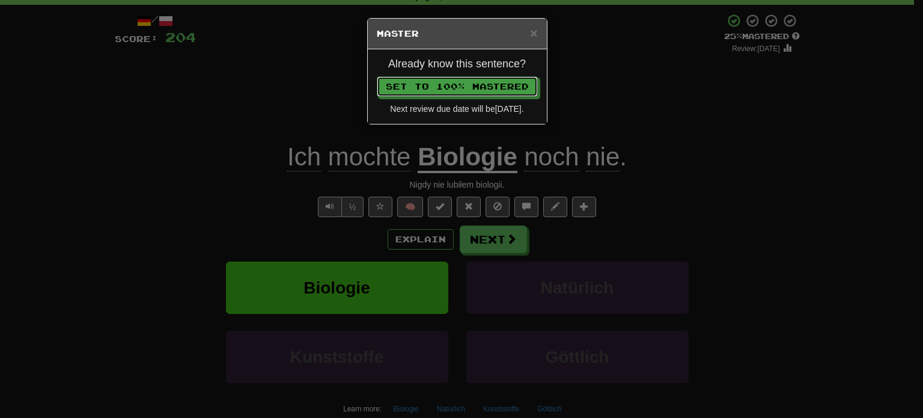
click at [377, 76] on button "Set to 100% Mastered" at bounding box center [457, 86] width 161 height 20
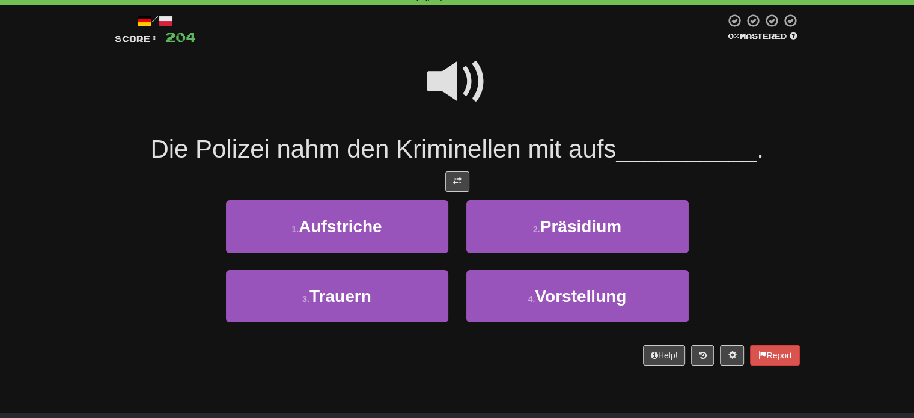
click at [0, 332] on div "Correct : 51 Incorrect : 1 To go : 49 Playing : 20,000 Most Common / Score: 204…" at bounding box center [457, 177] width 914 height 412
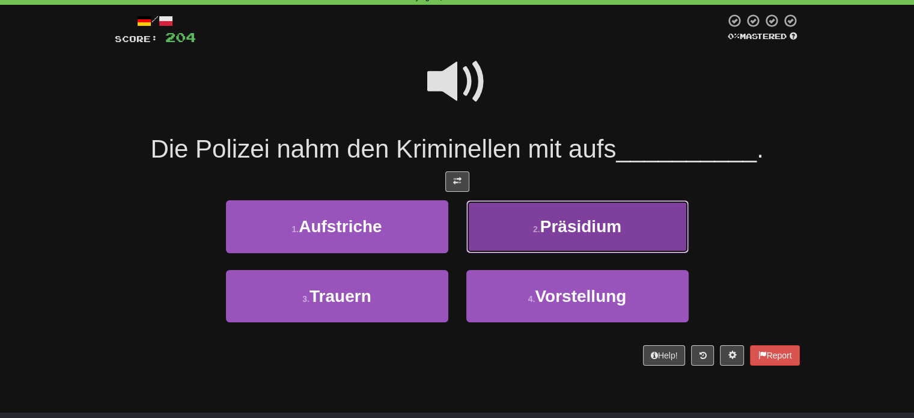
click at [523, 220] on button "2 . Präsidium" at bounding box center [577, 226] width 222 height 52
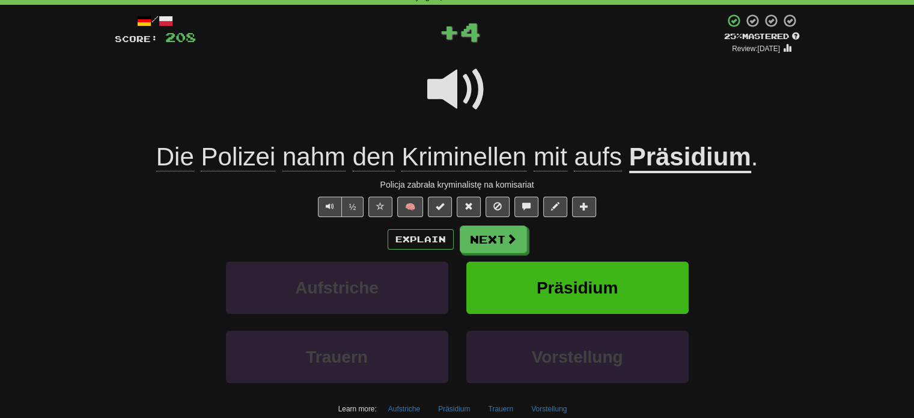
click at [0, 197] on div "Correct : 52 Incorrect : 1 To go : 48 Playing : 20,000 Most Common / Score: 208…" at bounding box center [457, 226] width 914 height 510
click at [13, 193] on div "Correct : 52 Incorrect : 1 To go : 48 Playing : 20,000 Most Common / Score: 208…" at bounding box center [457, 226] width 914 height 510
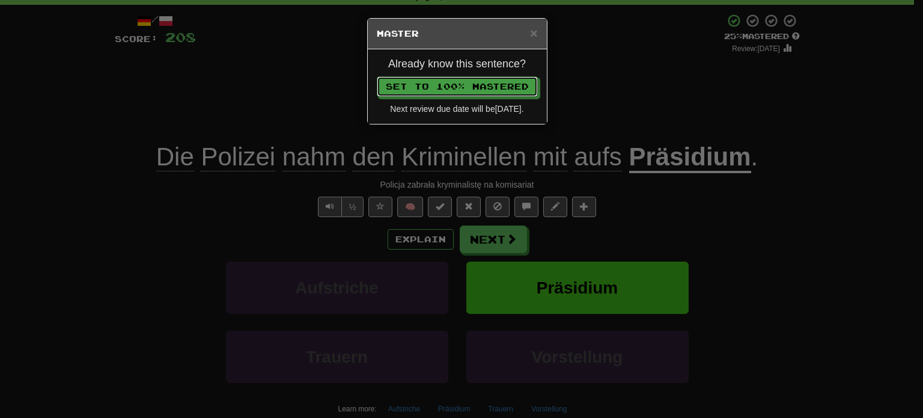
click at [377, 76] on button "Set to 100% Mastered" at bounding box center [457, 86] width 161 height 20
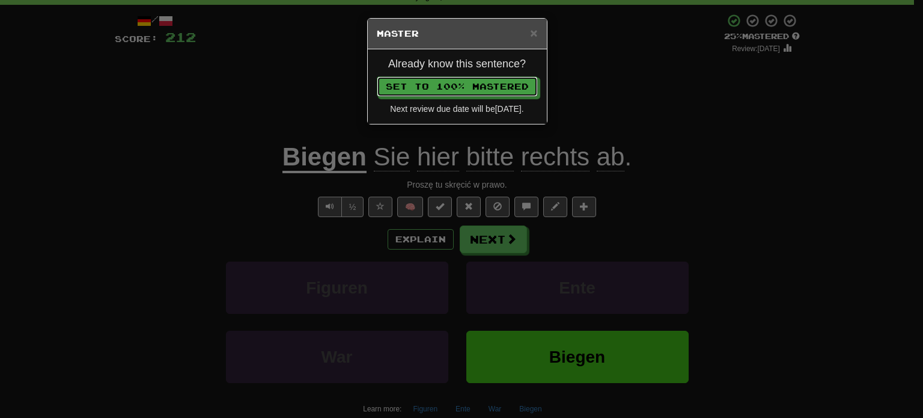
click at [377, 76] on button "Set to 100% Mastered" at bounding box center [457, 86] width 161 height 20
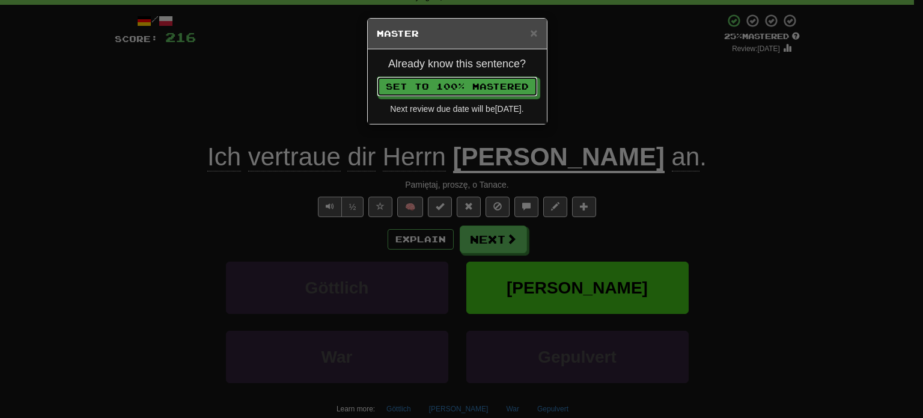
click at [377, 76] on button "Set to 100% Mastered" at bounding box center [457, 86] width 161 height 20
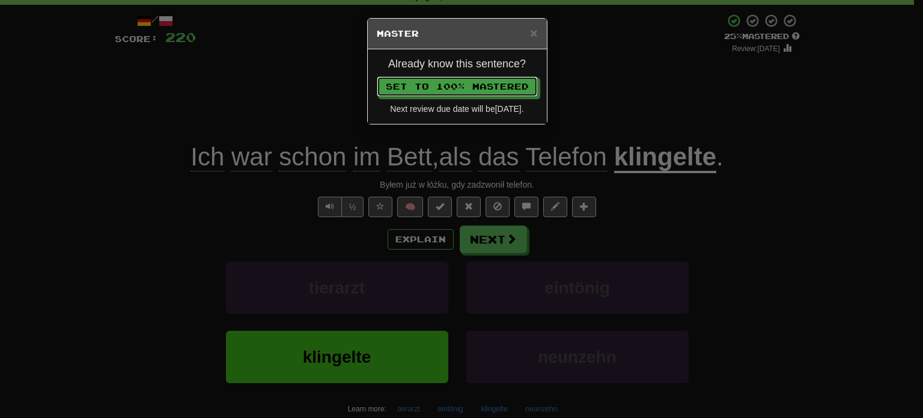
click at [377, 76] on button "Set to 100% Mastered" at bounding box center [457, 86] width 161 height 20
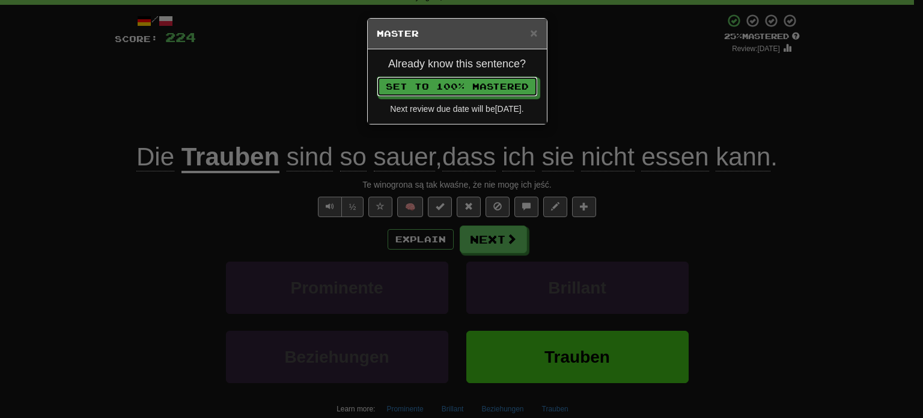
click at [377, 76] on button "Set to 100% Mastered" at bounding box center [457, 86] width 161 height 20
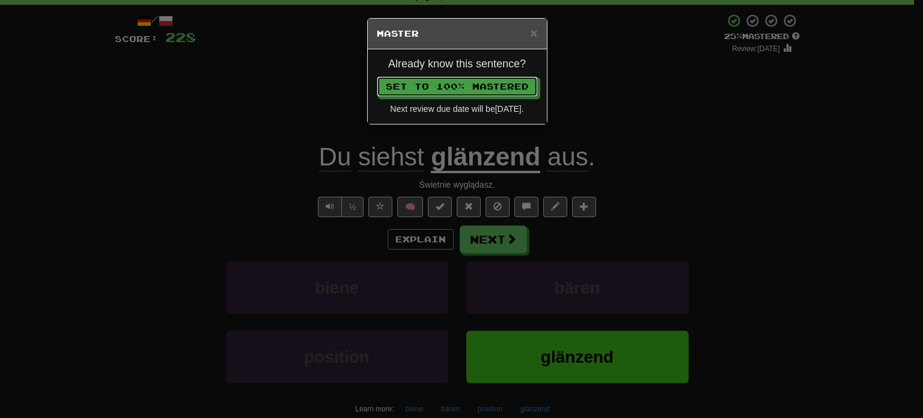
click at [377, 76] on button "Set to 100% Mastered" at bounding box center [457, 86] width 161 height 20
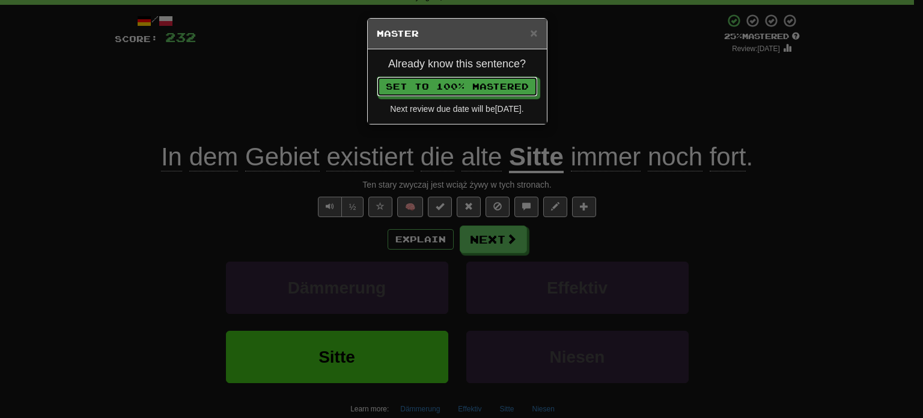
click at [377, 76] on button "Set to 100% Mastered" at bounding box center [457, 86] width 161 height 20
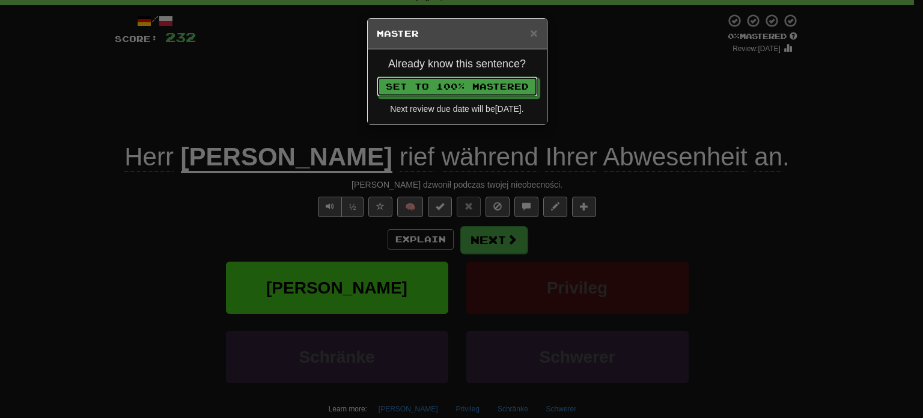
click at [377, 76] on button "Set to 100% Mastered" at bounding box center [457, 86] width 161 height 20
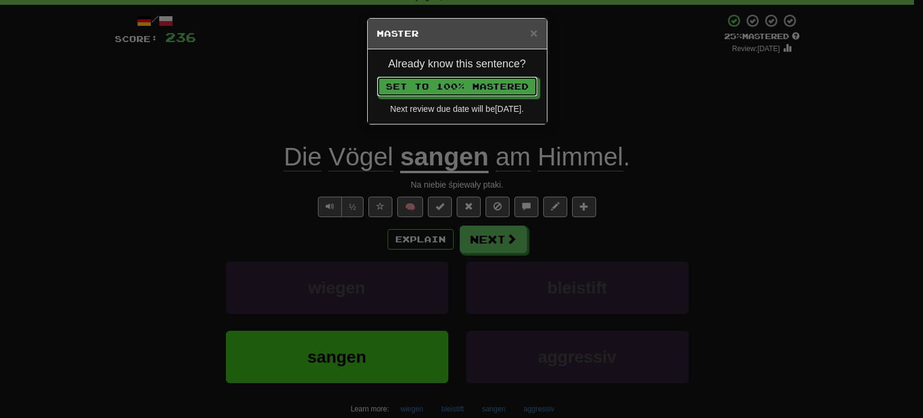
click at [377, 76] on button "Set to 100% Mastered" at bounding box center [457, 86] width 161 height 20
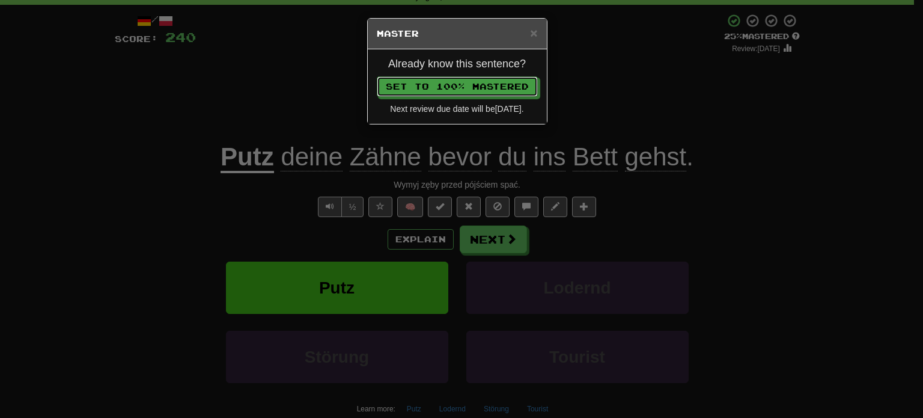
click at [377, 76] on button "Set to 100% Mastered" at bounding box center [457, 86] width 161 height 20
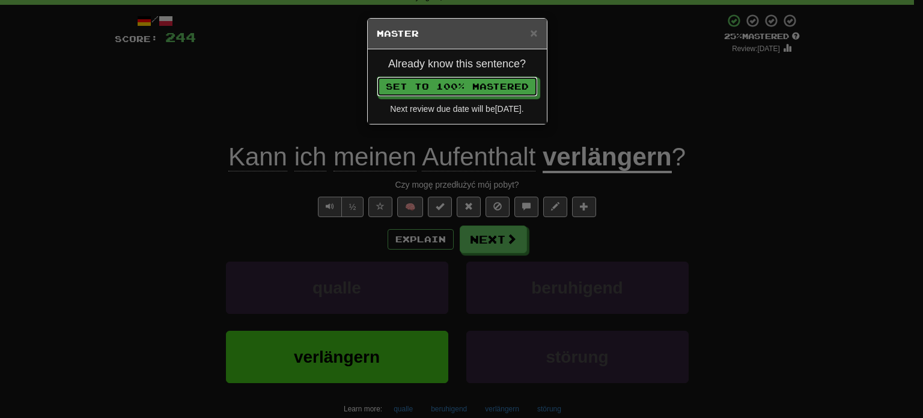
click at [377, 76] on button "Set to 100% Mastered" at bounding box center [457, 86] width 161 height 20
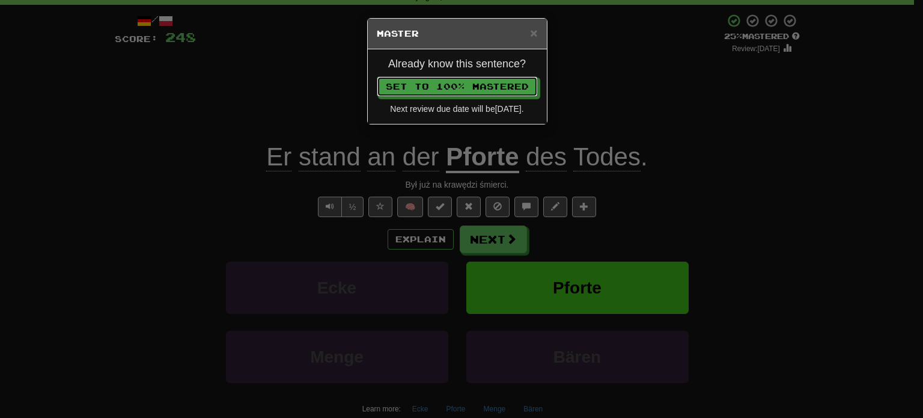
click at [377, 76] on button "Set to 100% Mastered" at bounding box center [457, 86] width 161 height 20
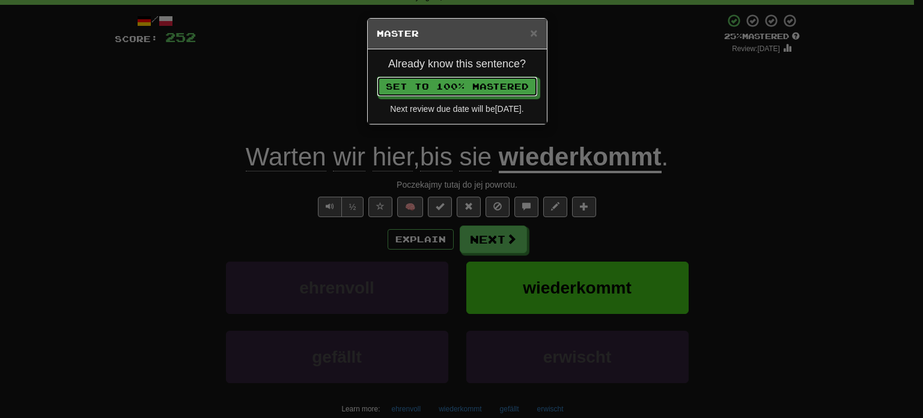
click at [377, 76] on button "Set to 100% Mastered" at bounding box center [457, 86] width 161 height 20
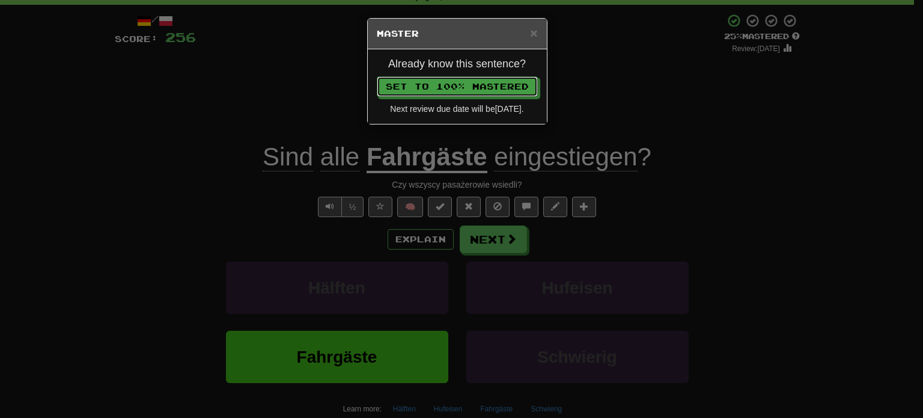
click at [377, 76] on button "Set to 100% Mastered" at bounding box center [457, 86] width 161 height 20
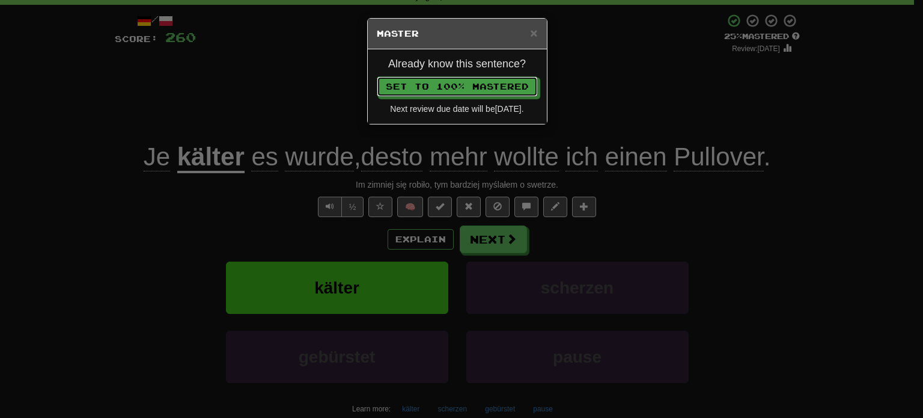
click at [377, 76] on button "Set to 100% Mastered" at bounding box center [457, 86] width 161 height 20
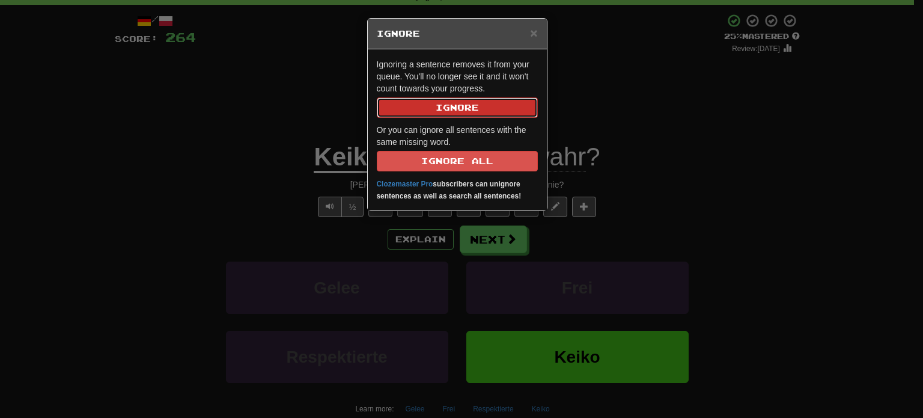
click at [453, 112] on button "Ignore" at bounding box center [457, 107] width 161 height 20
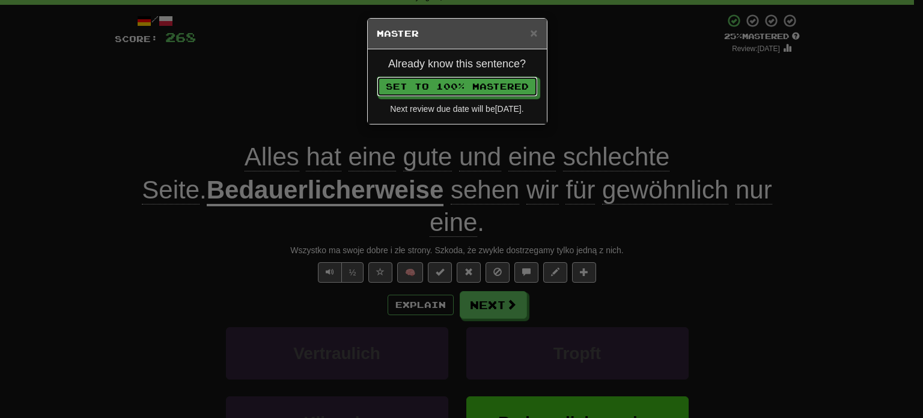
click at [377, 76] on button "Set to 100% Mastered" at bounding box center [457, 86] width 161 height 20
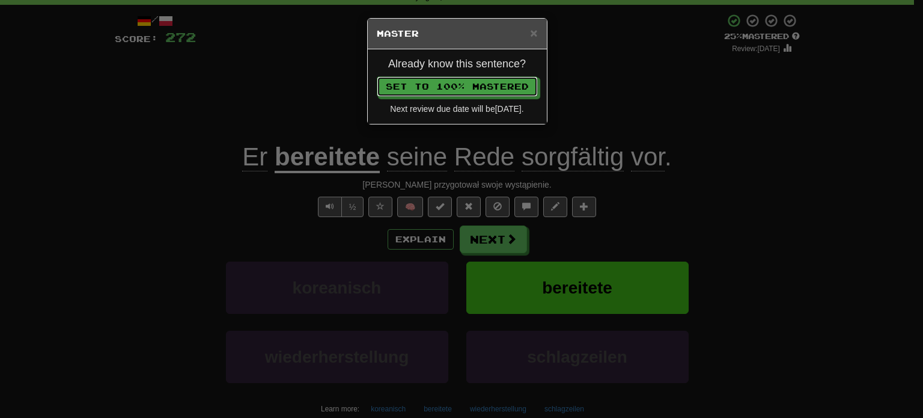
click at [377, 76] on button "Set to 100% Mastered" at bounding box center [457, 86] width 161 height 20
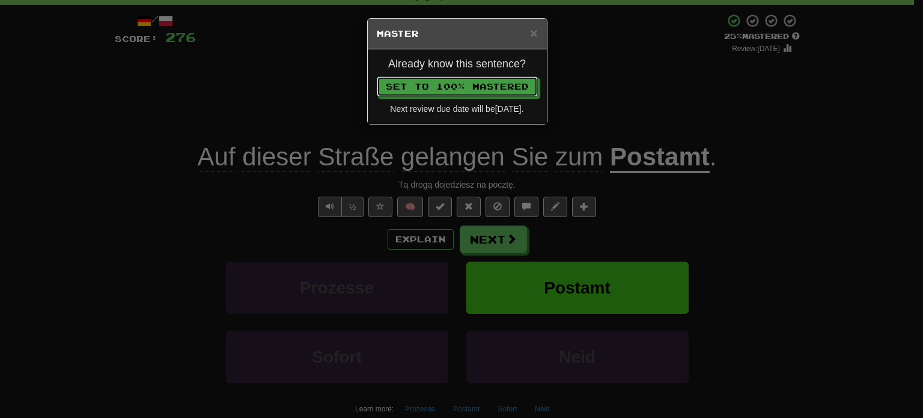
click at [377, 76] on button "Set to 100% Mastered" at bounding box center [457, 86] width 161 height 20
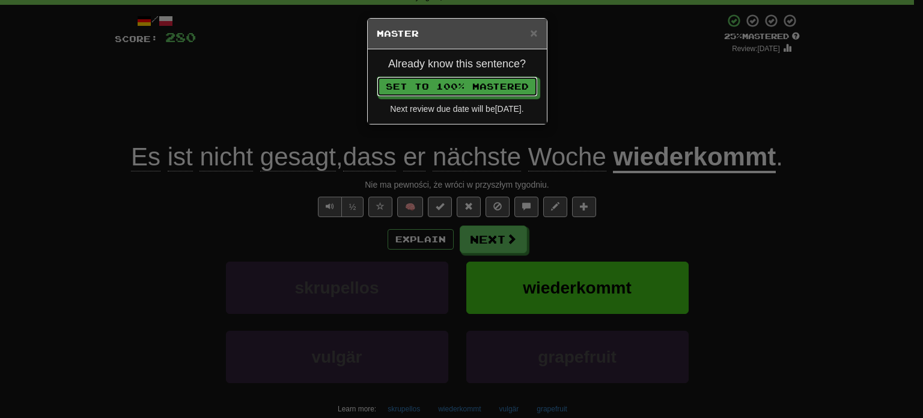
click at [377, 76] on button "Set to 100% Mastered" at bounding box center [457, 86] width 161 height 20
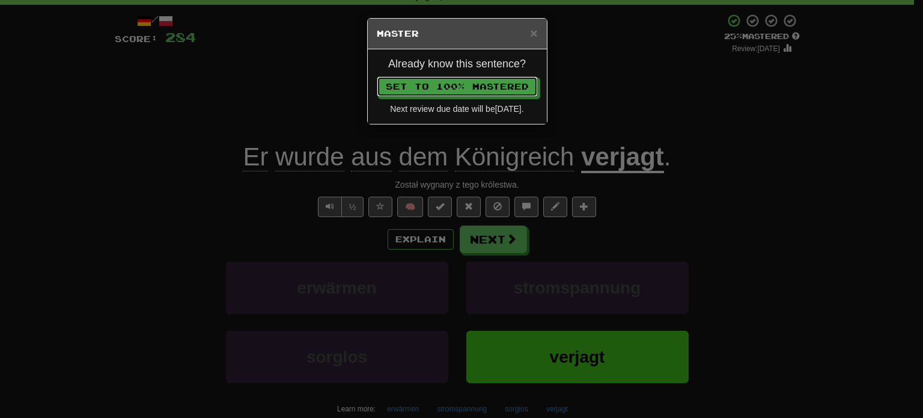
click at [377, 76] on button "Set to 100% Mastered" at bounding box center [457, 86] width 161 height 20
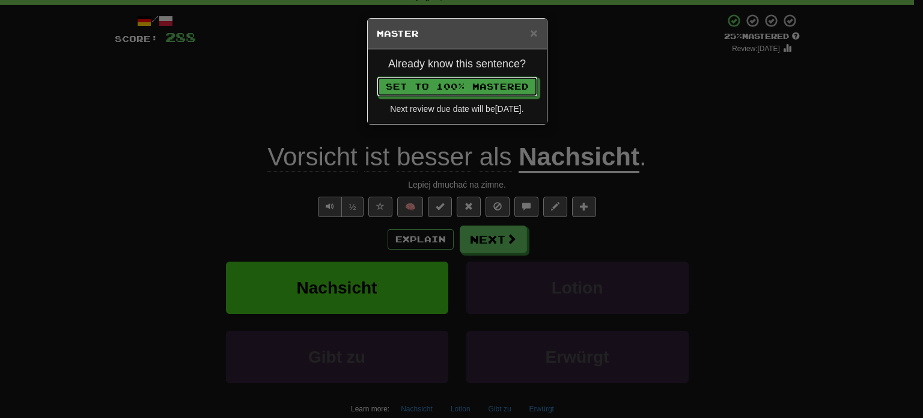
click at [377, 76] on button "Set to 100% Mastered" at bounding box center [457, 86] width 161 height 20
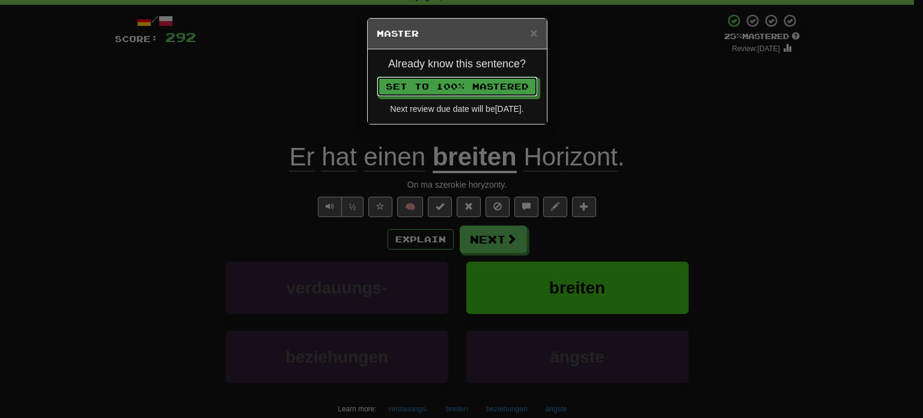
click at [377, 76] on button "Set to 100% Mastered" at bounding box center [457, 86] width 161 height 20
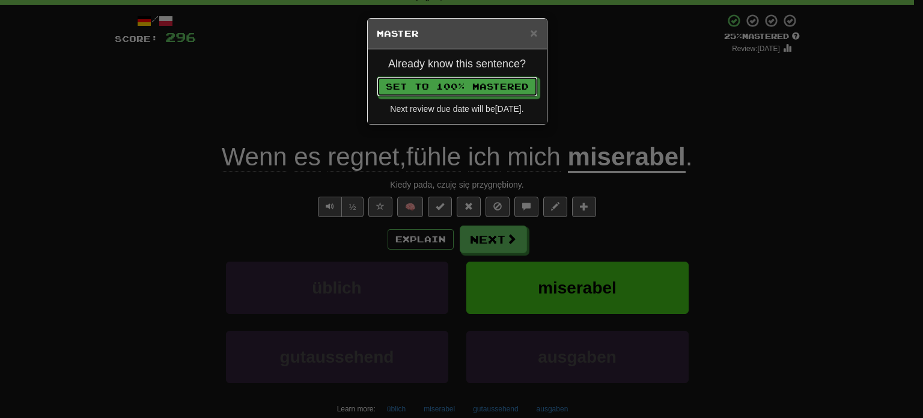
click at [377, 76] on button "Set to 100% Mastered" at bounding box center [457, 86] width 161 height 20
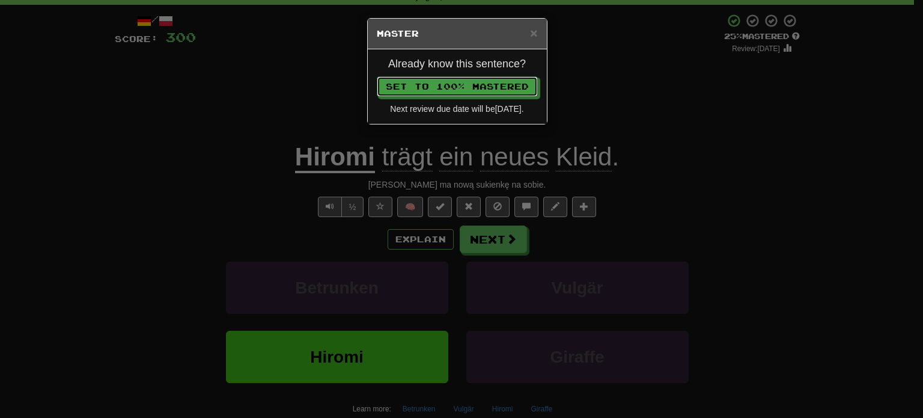
click at [377, 76] on button "Set to 100% Mastered" at bounding box center [457, 86] width 161 height 20
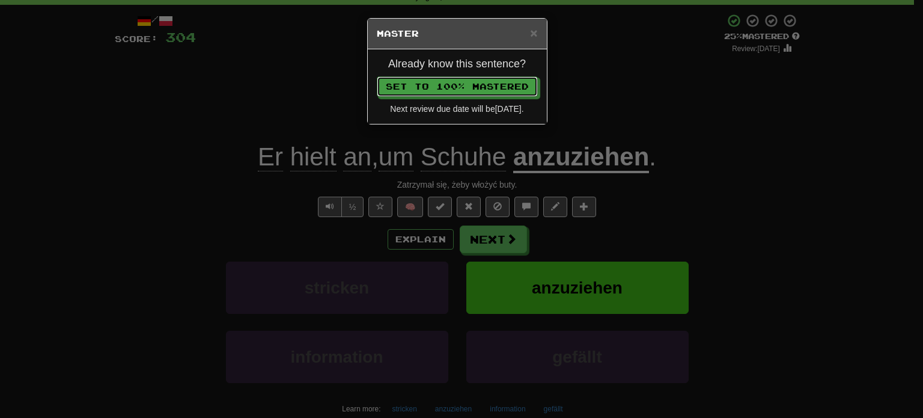
click at [377, 76] on button "Set to 100% Mastered" at bounding box center [457, 86] width 161 height 20
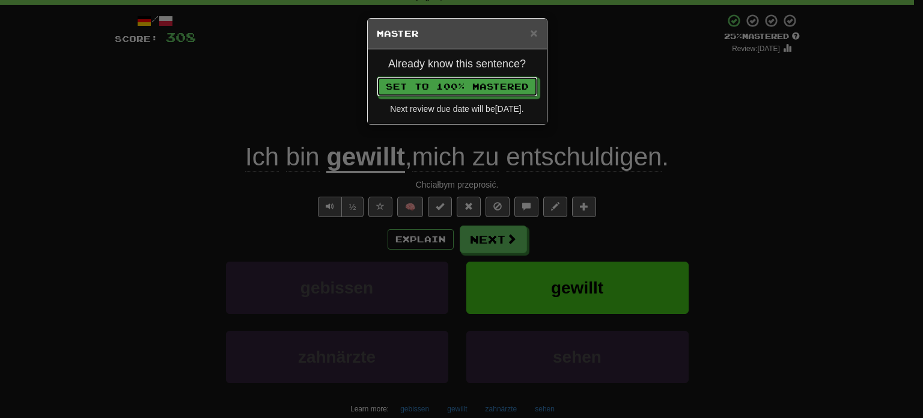
click at [377, 76] on button "Set to 100% Mastered" at bounding box center [457, 86] width 161 height 20
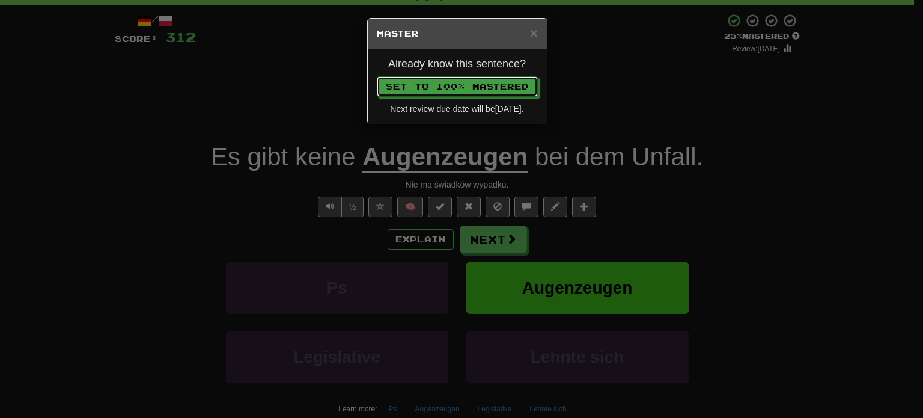
click at [377, 76] on button "Set to 100% Mastered" at bounding box center [457, 86] width 161 height 20
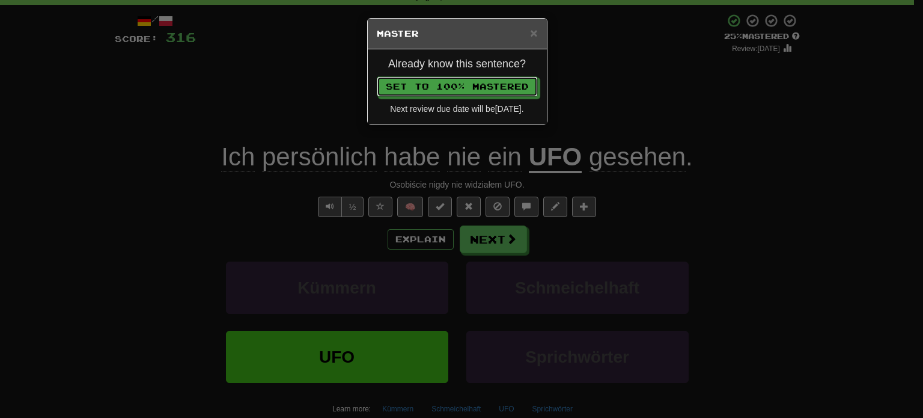
click at [377, 76] on button "Set to 100% Mastered" at bounding box center [457, 86] width 161 height 20
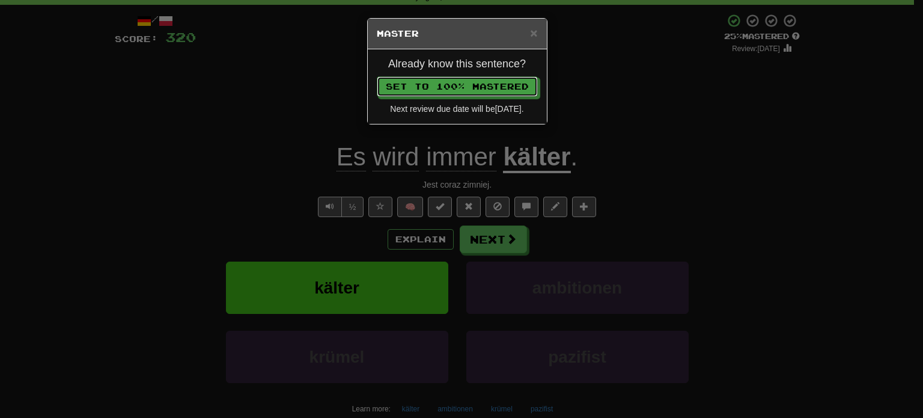
click at [377, 76] on button "Set to 100% Mastered" at bounding box center [457, 86] width 161 height 20
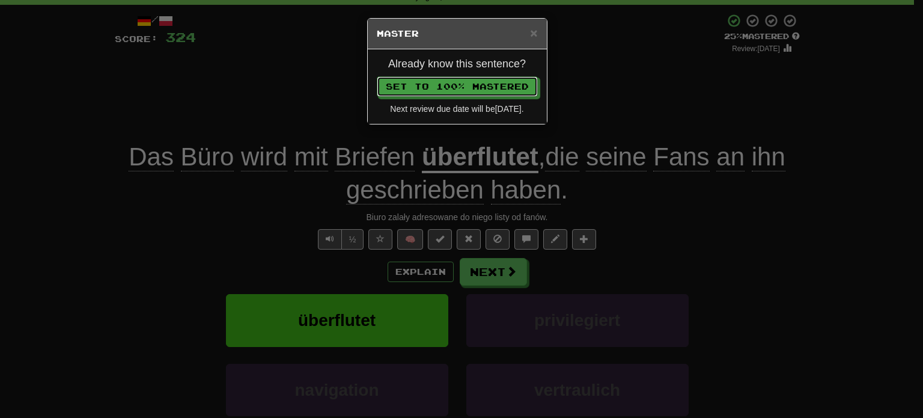
click at [377, 76] on button "Set to 100% Mastered" at bounding box center [457, 86] width 161 height 20
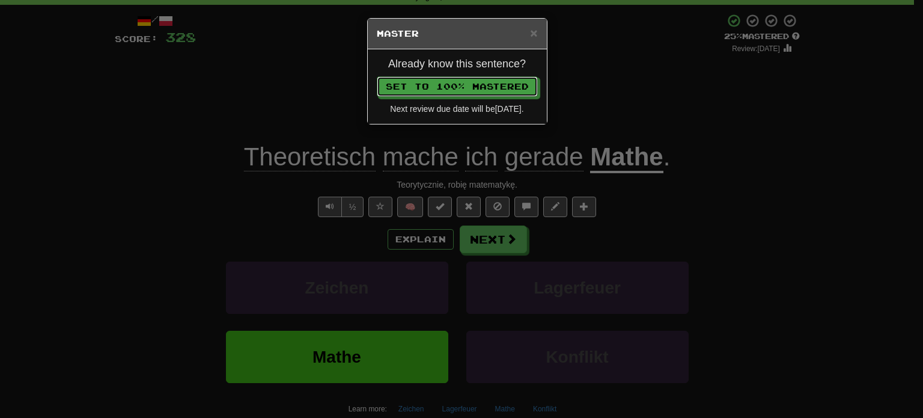
click at [377, 76] on button "Set to 100% Mastered" at bounding box center [457, 86] width 161 height 20
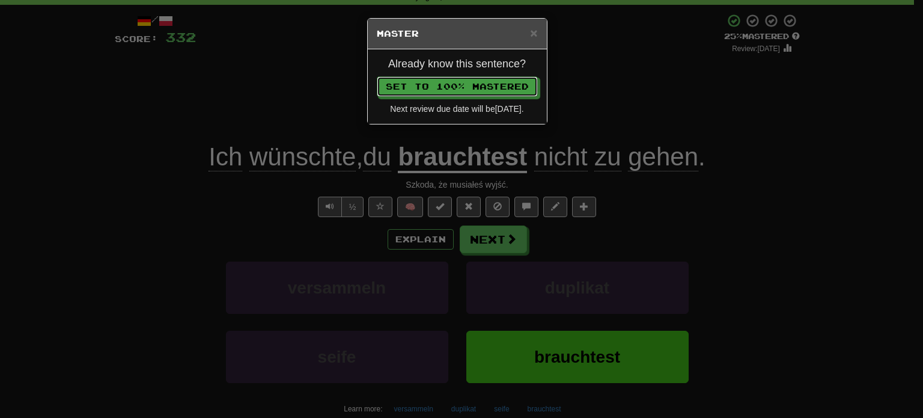
click at [377, 76] on button "Set to 100% Mastered" at bounding box center [457, 86] width 161 height 20
click at [453, 112] on div "Already know this sentence? Set to 100% Mastered Next review due date will be 2…" at bounding box center [457, 86] width 179 height 75
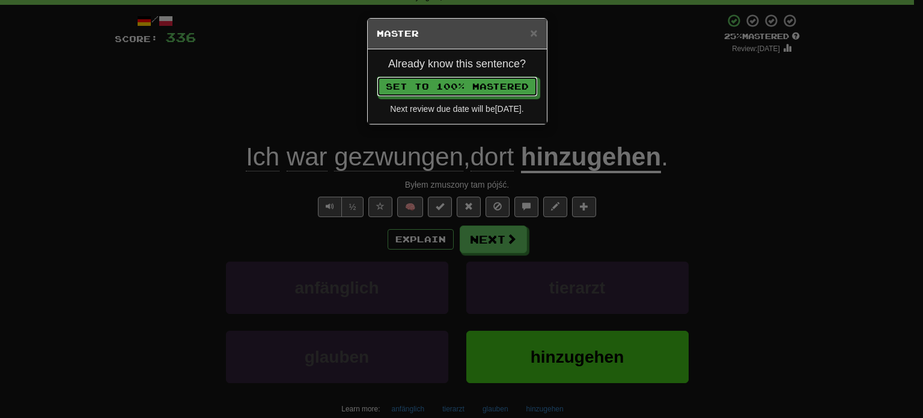
click at [377, 76] on button "Set to 100% Mastered" at bounding box center [457, 86] width 161 height 20
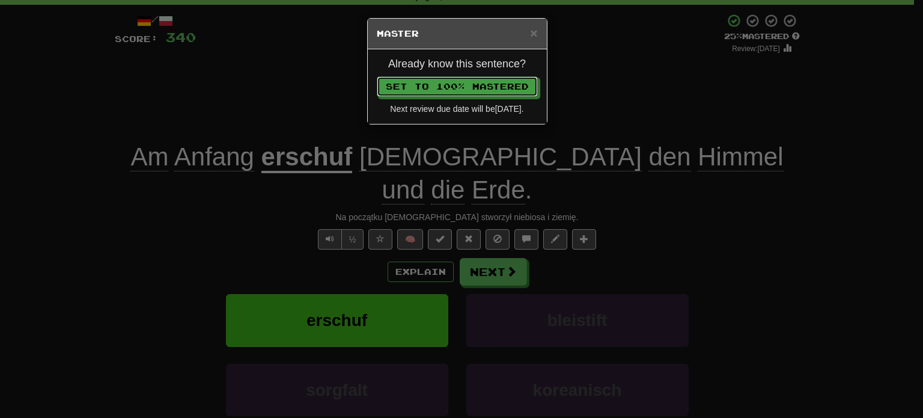
click at [377, 76] on button "Set to 100% Mastered" at bounding box center [457, 86] width 161 height 20
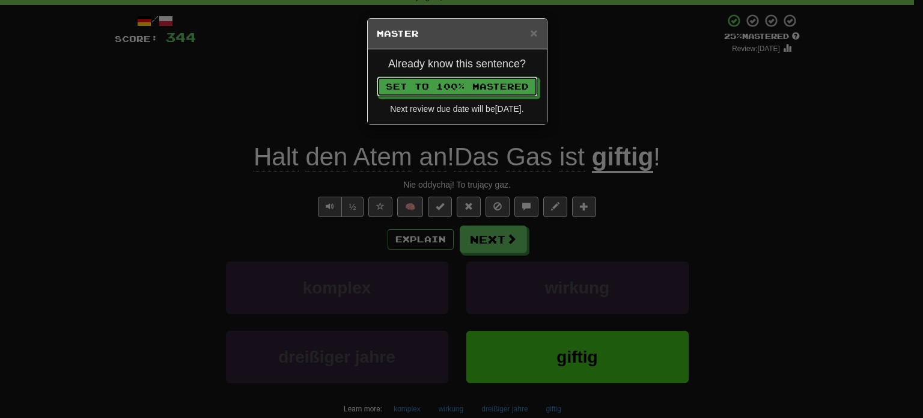
click at [452, 109] on div "Next review due date will be 2026-03-15 ." at bounding box center [457, 109] width 161 height 12
click at [377, 76] on button "Set to 100% Mastered" at bounding box center [457, 86] width 161 height 20
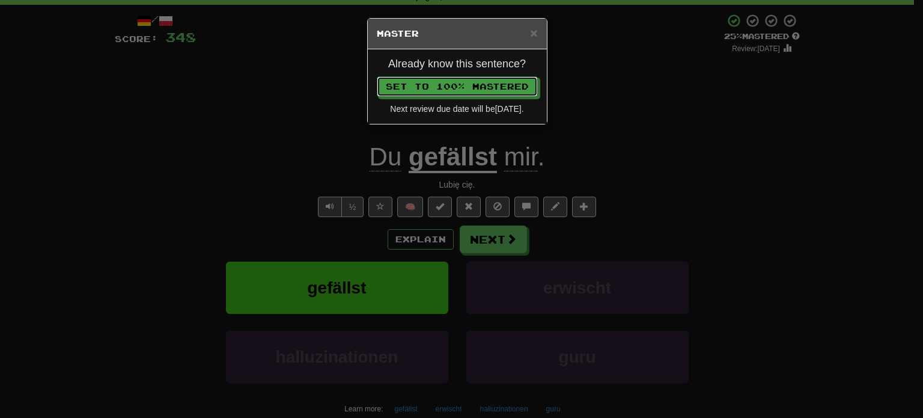
click at [377, 76] on button "Set to 100% Mastered" at bounding box center [457, 86] width 161 height 20
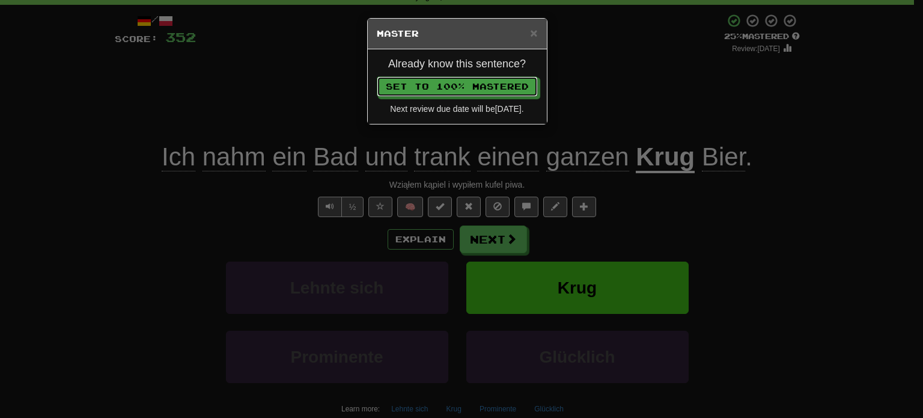
click at [377, 76] on button "Set to 100% Mastered" at bounding box center [457, 86] width 161 height 20
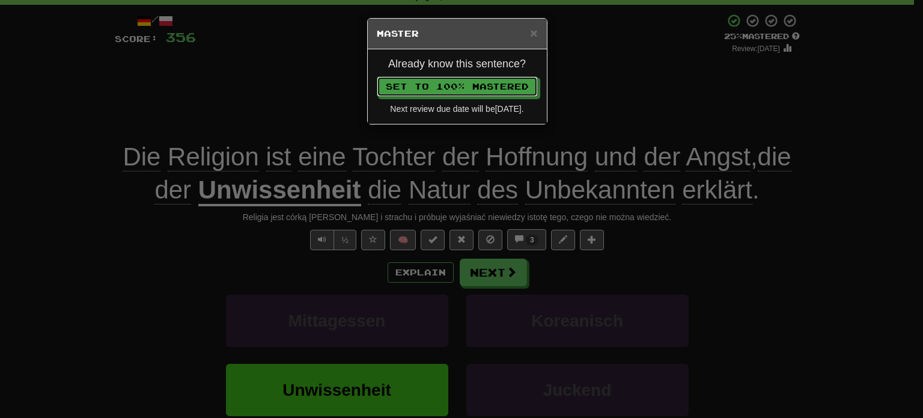
click at [377, 76] on button "Set to 100% Mastered" at bounding box center [457, 86] width 161 height 20
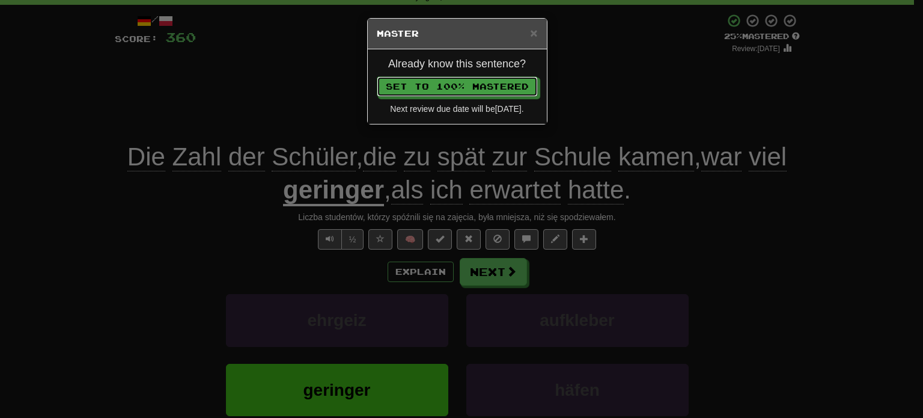
click at [377, 76] on button "Set to 100% Mastered" at bounding box center [457, 86] width 161 height 20
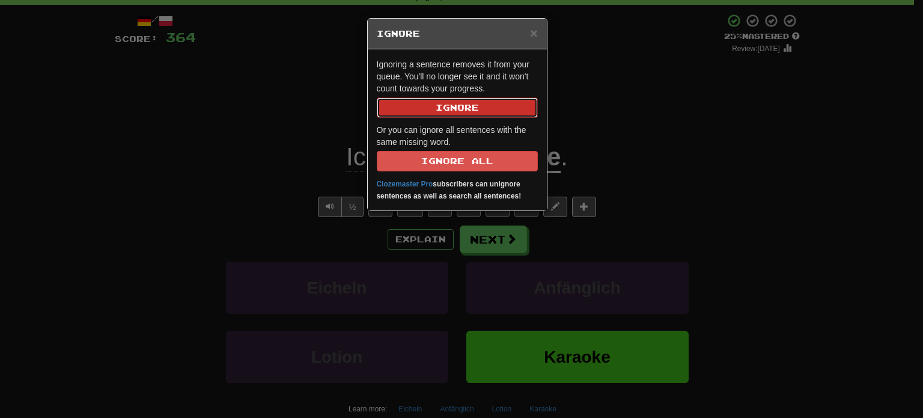
click at [459, 111] on button "Ignore" at bounding box center [457, 107] width 161 height 20
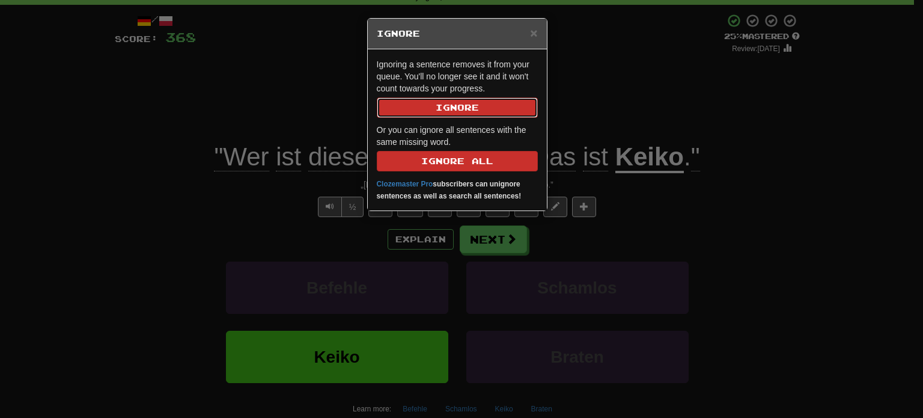
click at [457, 109] on button "Ignore" at bounding box center [457, 107] width 161 height 20
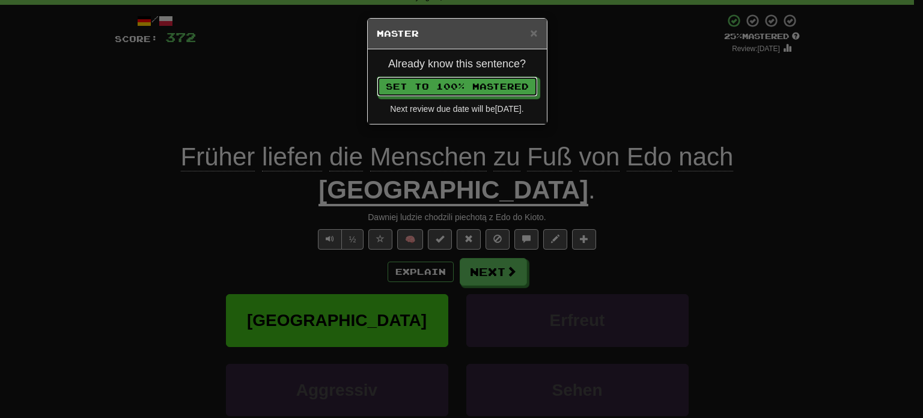
click at [377, 76] on button "Set to 100% Mastered" at bounding box center [457, 86] width 161 height 20
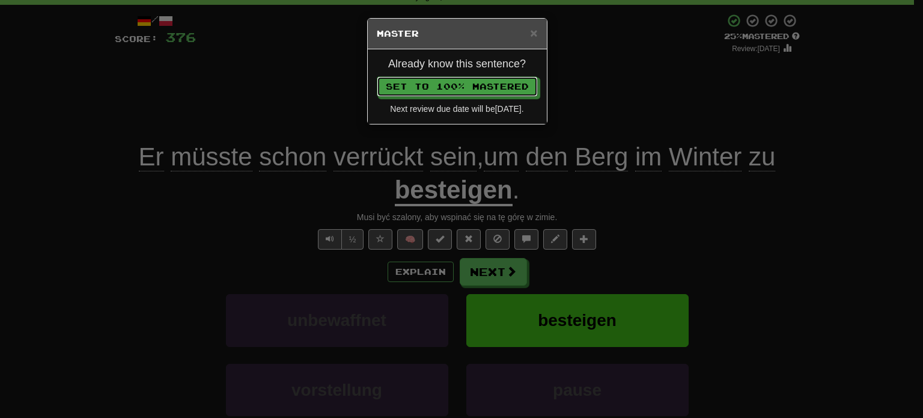
click at [377, 76] on button "Set to 100% Mastered" at bounding box center [457, 86] width 161 height 20
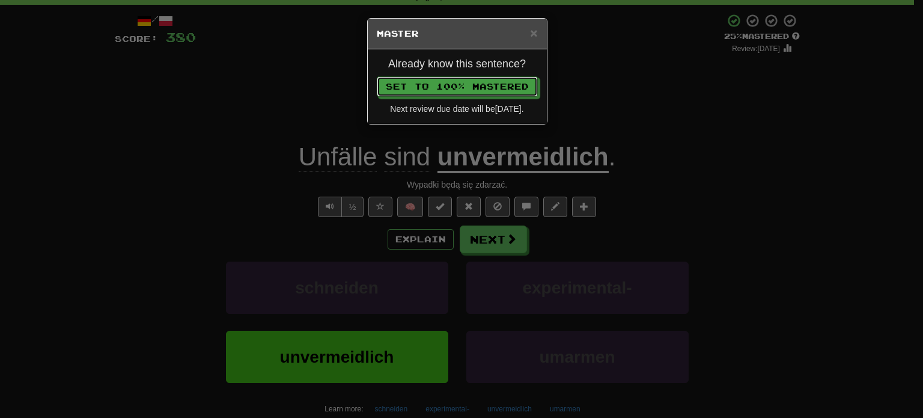
click at [377, 76] on button "Set to 100% Mastered" at bounding box center [457, 86] width 161 height 20
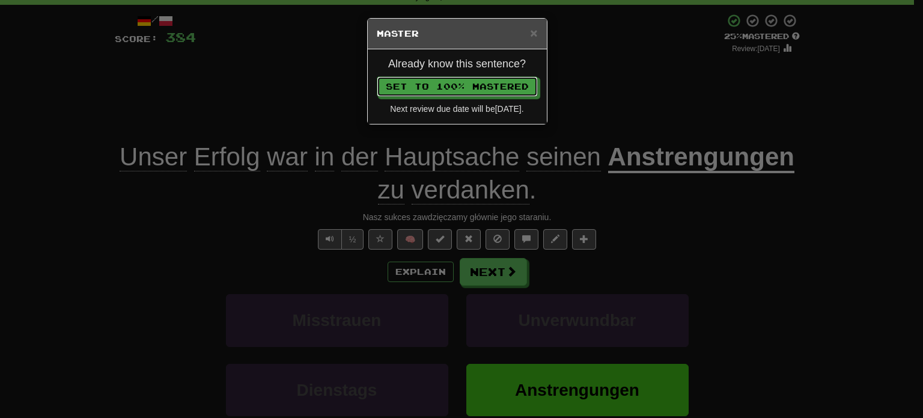
click at [377, 76] on button "Set to 100% Mastered" at bounding box center [457, 86] width 161 height 20
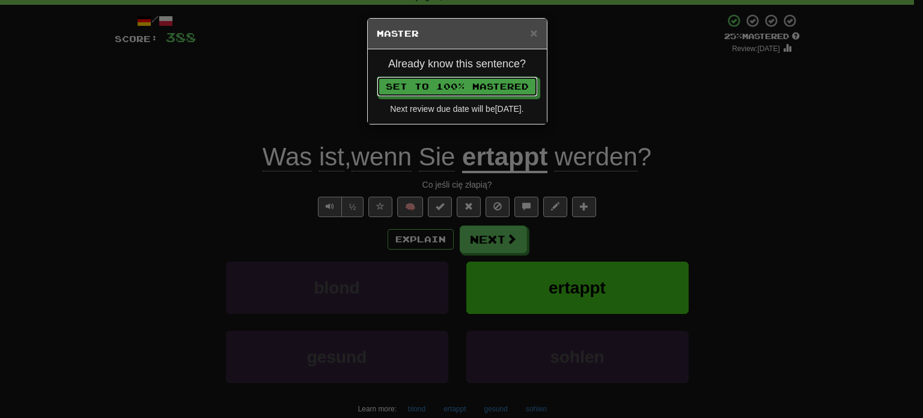
click at [377, 76] on button "Set to 100% Mastered" at bounding box center [457, 86] width 161 height 20
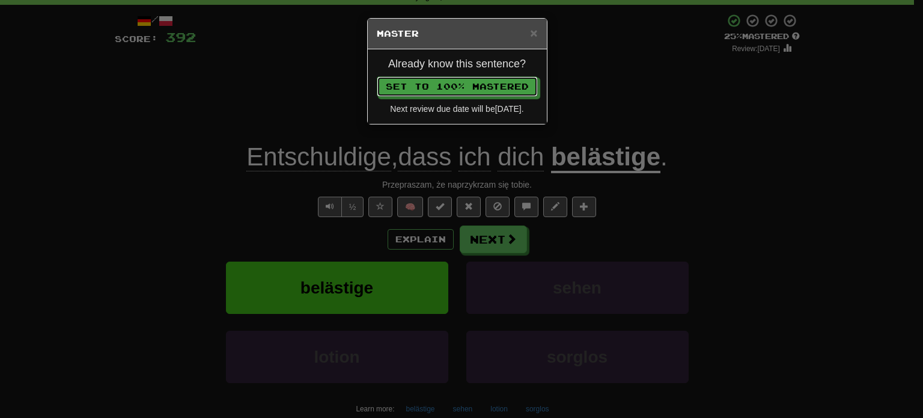
click at [377, 76] on button "Set to 100% Mastered" at bounding box center [457, 86] width 161 height 20
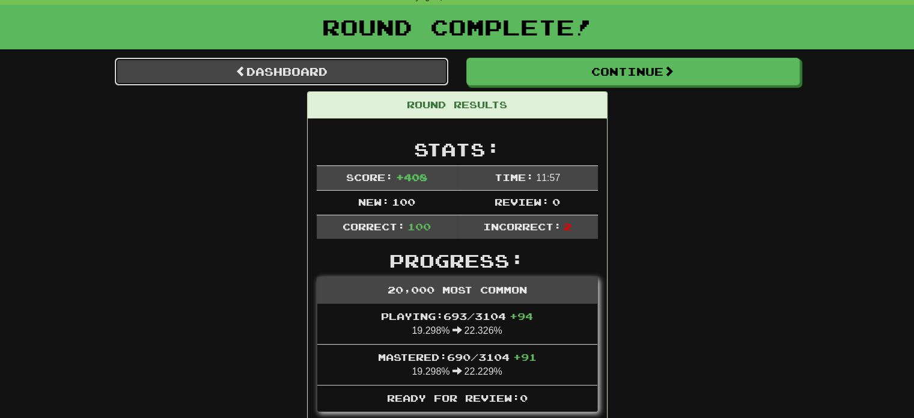
click at [333, 67] on link "Dashboard" at bounding box center [281, 72] width 333 height 28
